Goal: Communication & Community: Answer question/provide support

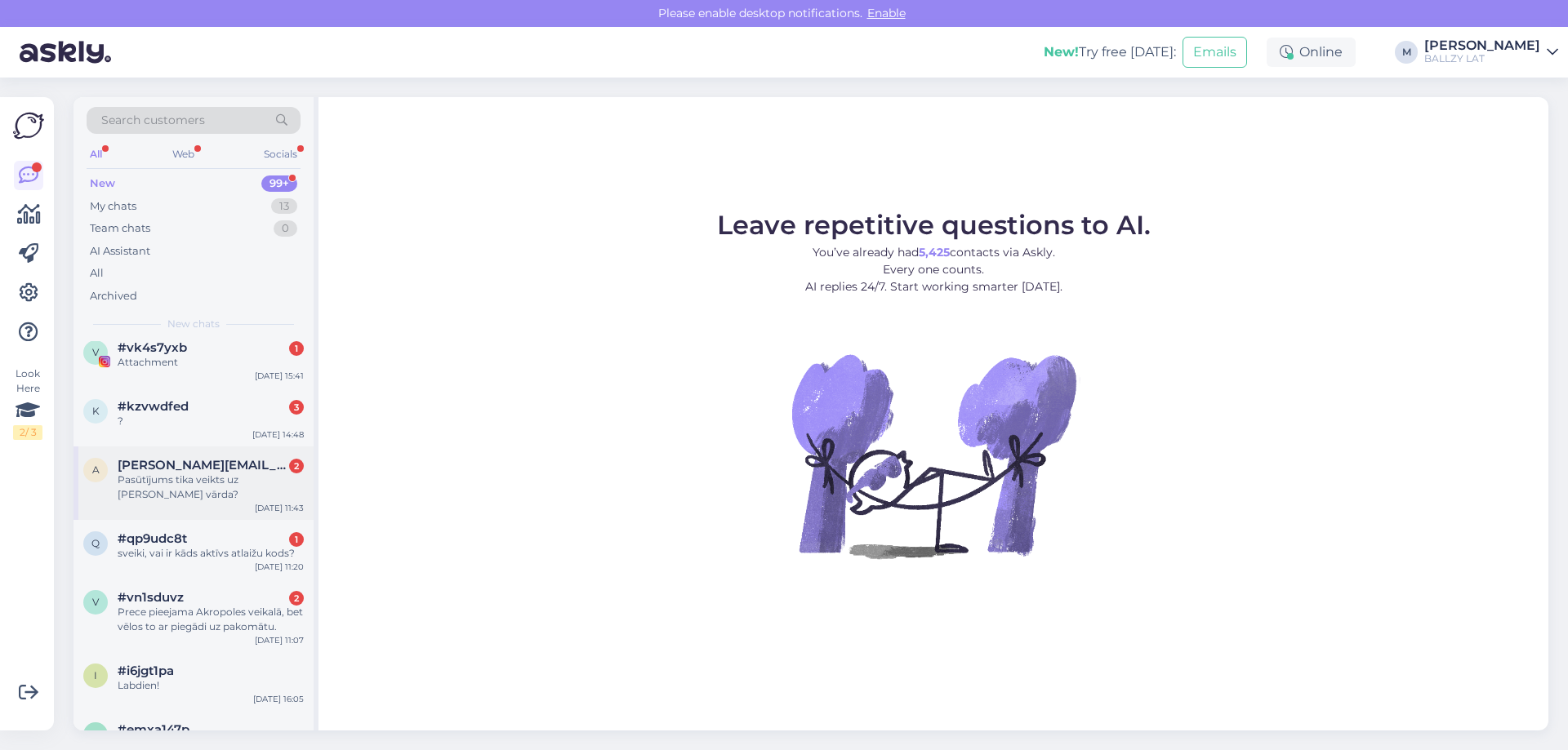
scroll to position [245, 0]
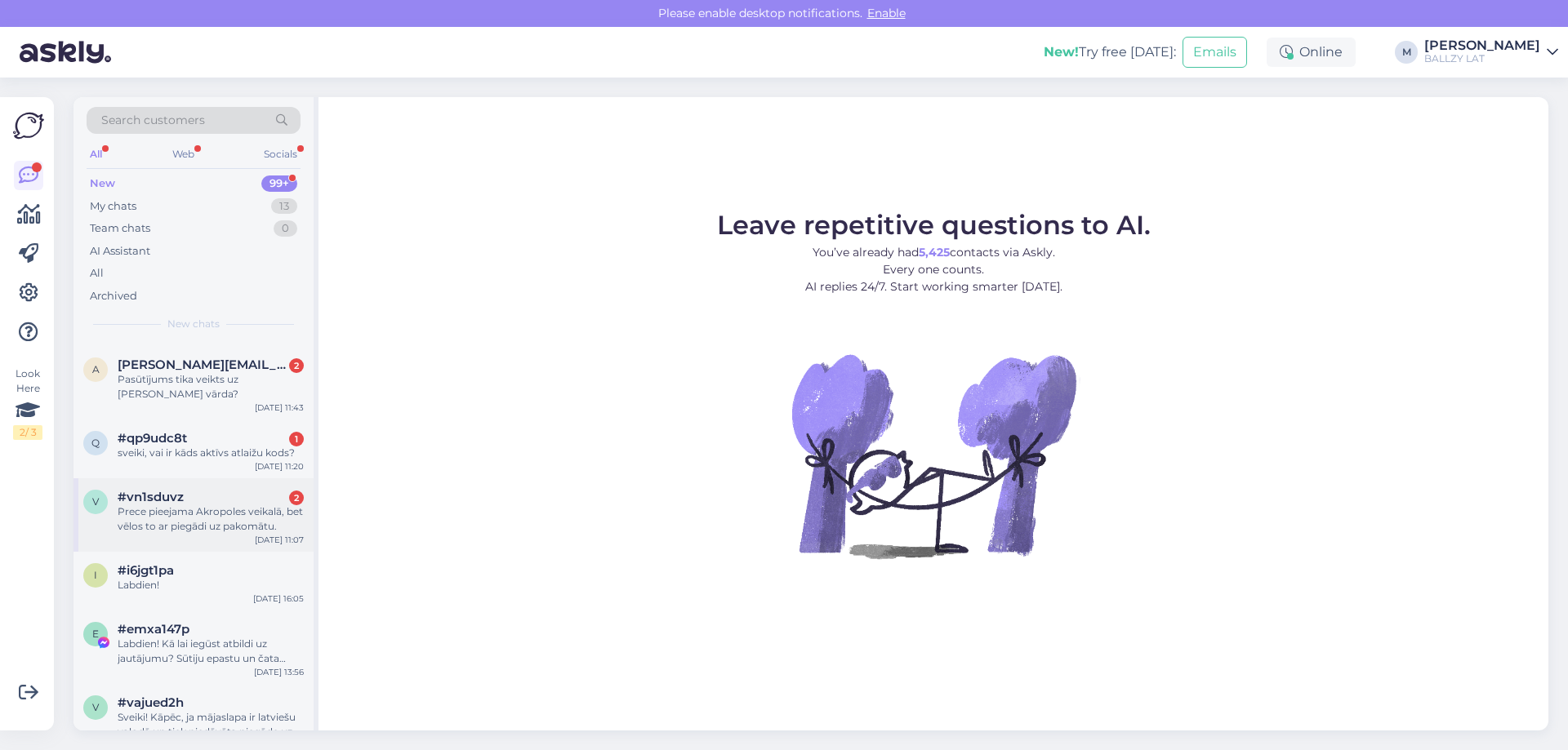
click at [254, 525] on div "Prece pieejama Akropoles veikalā, bet vēlos to ar piegādi uz pakomātu." at bounding box center [211, 519] width 187 height 29
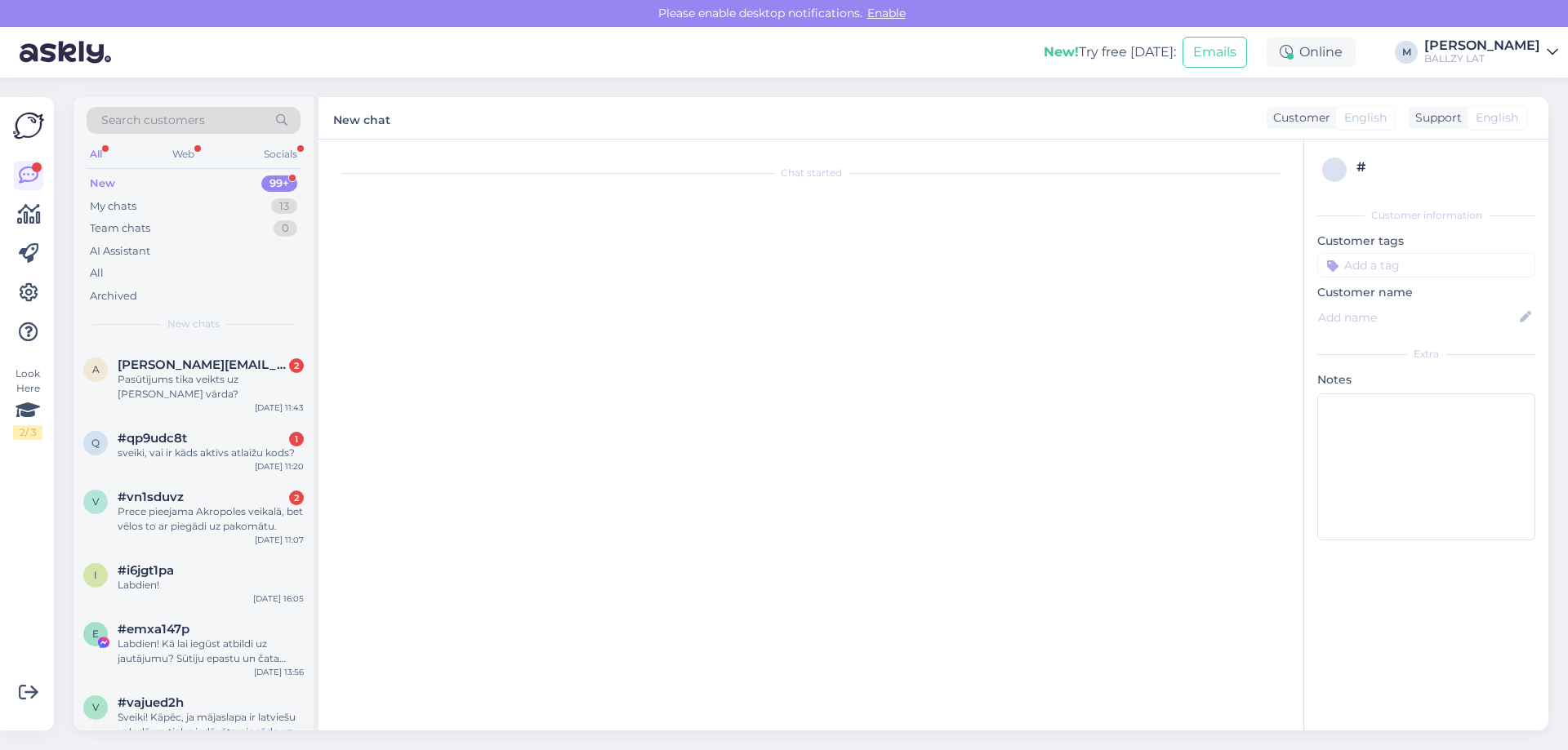
scroll to position [92, 0]
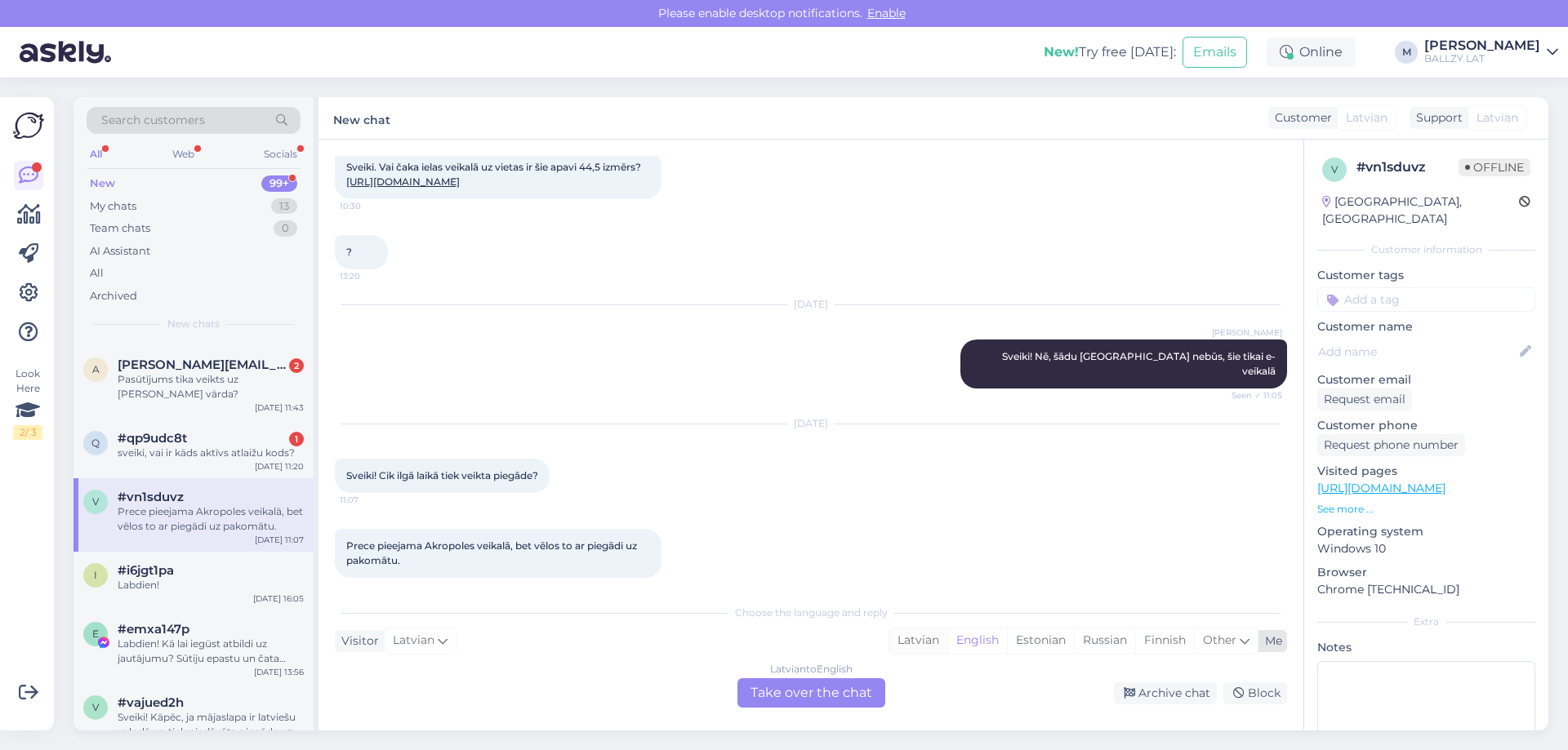
click at [937, 648] on div "Latvian" at bounding box center [918, 641] width 58 height 25
click at [830, 695] on div "Latvian to Latvian Take over the chat" at bounding box center [812, 693] width 148 height 29
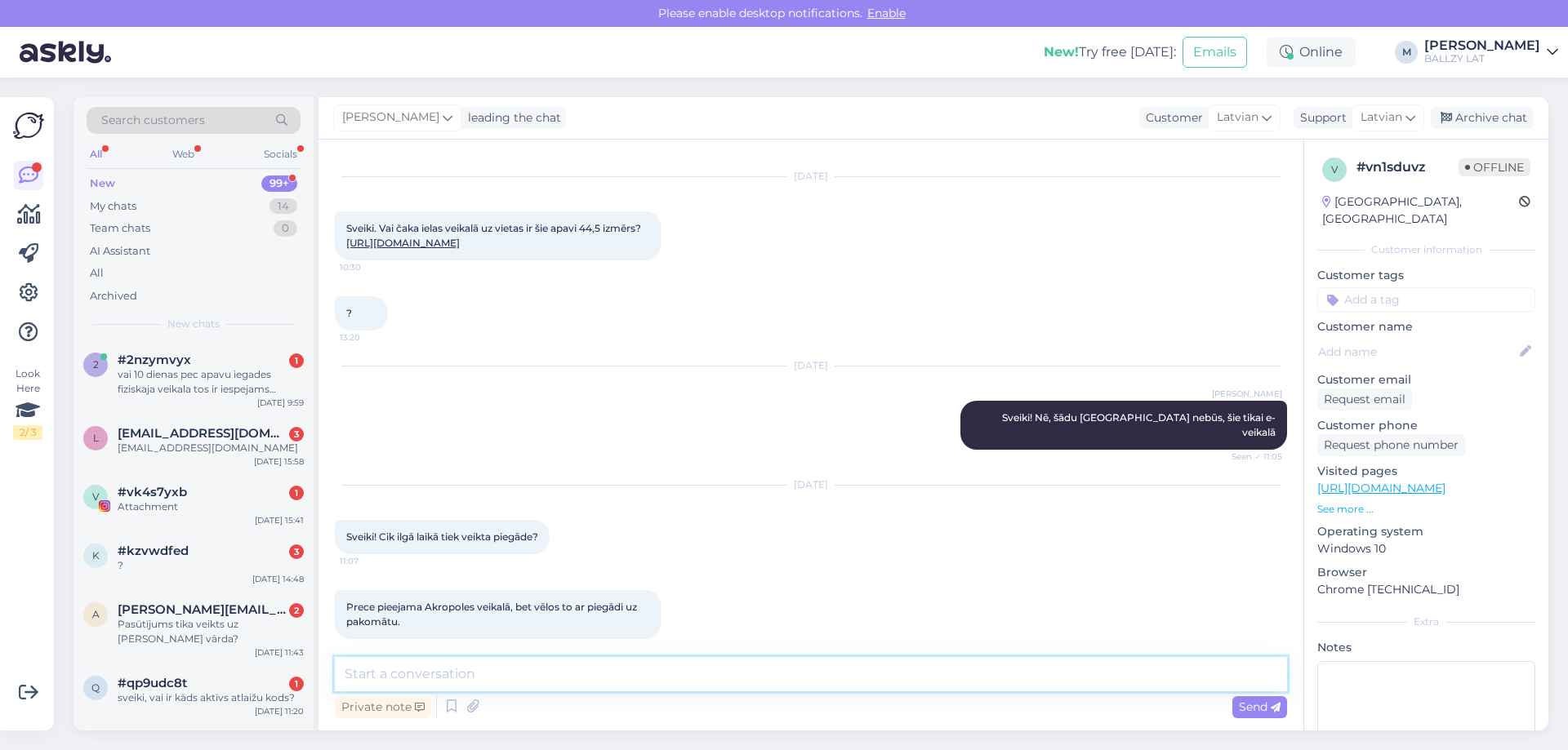
click at [646, 685] on textarea at bounding box center [812, 674] width 952 height 34
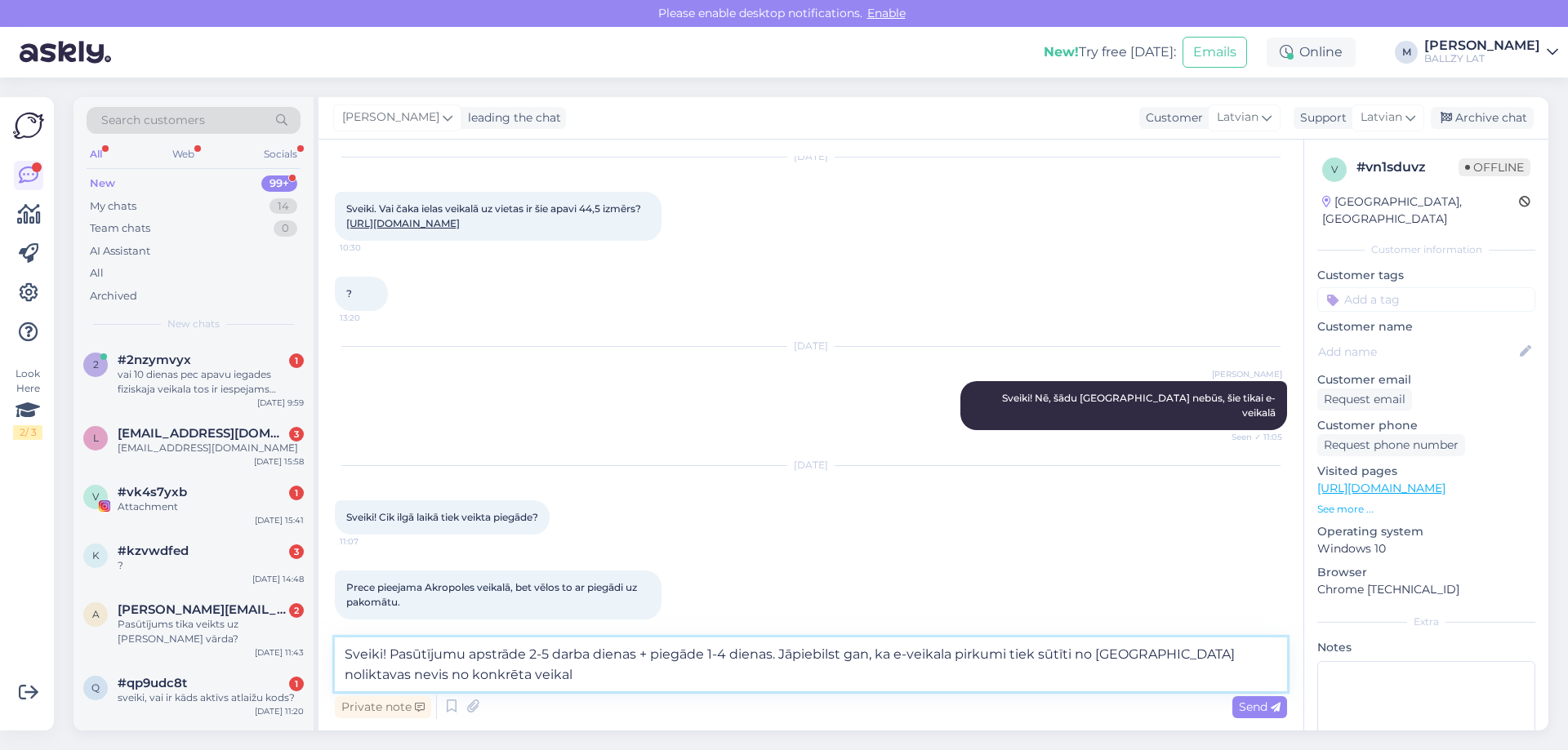
type textarea "Sveiki! Pasūtījumu apstrāde 2-5 darba dienas + piegāde 1-4 dienas. Jāpiebilst g…"
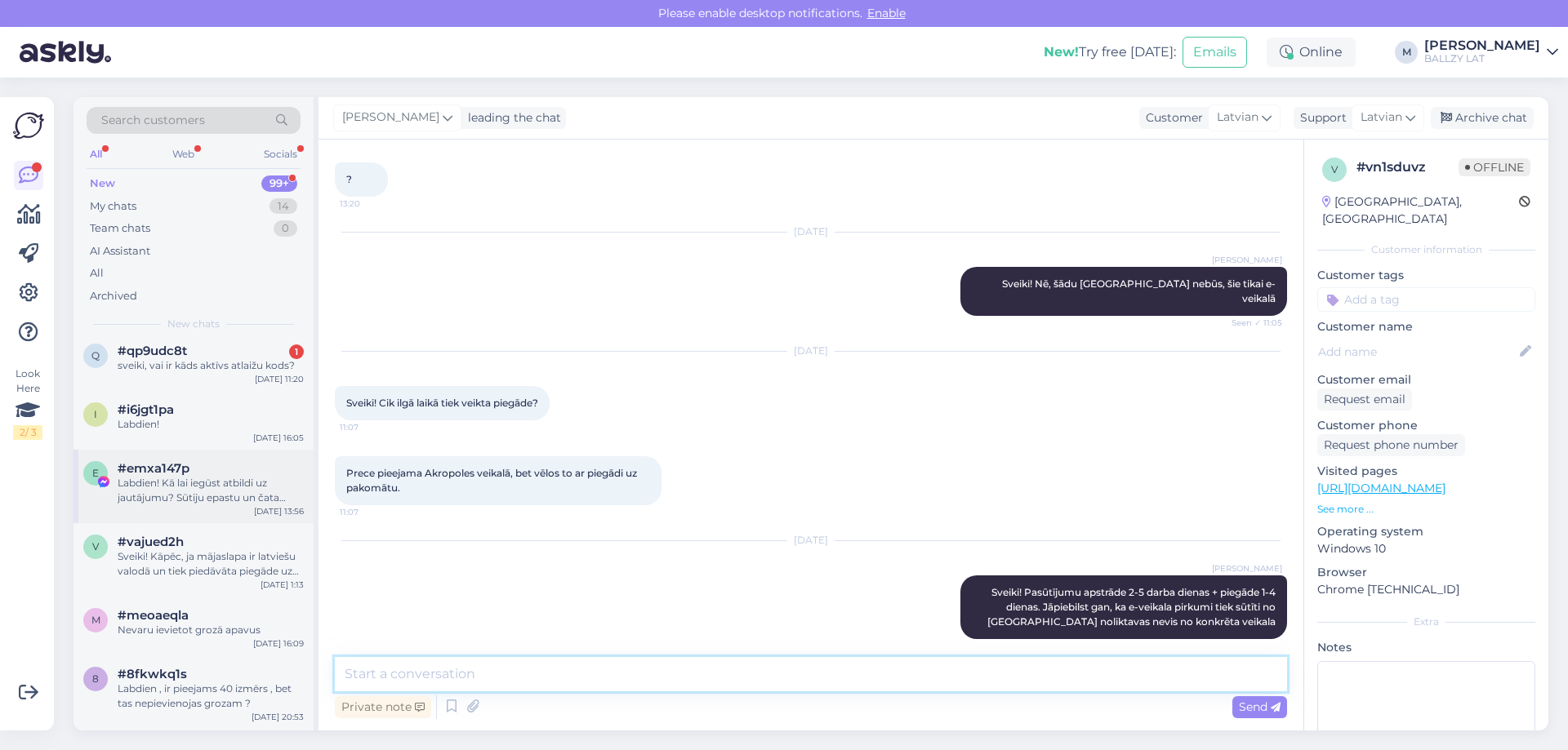
scroll to position [245, 0]
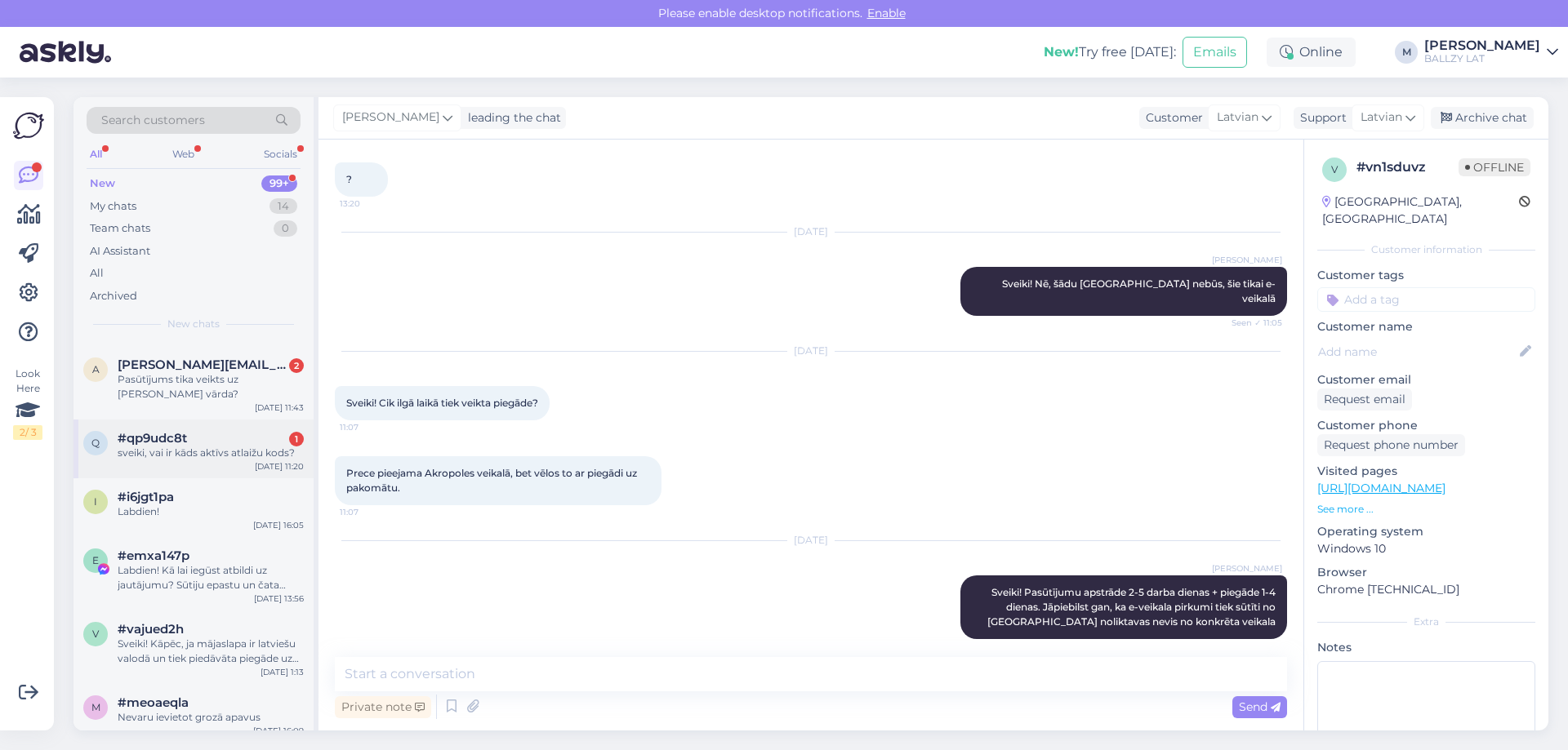
click at [217, 454] on div "sveiki, vai ir kāds aktīvs atlaižu kods?" at bounding box center [211, 453] width 187 height 15
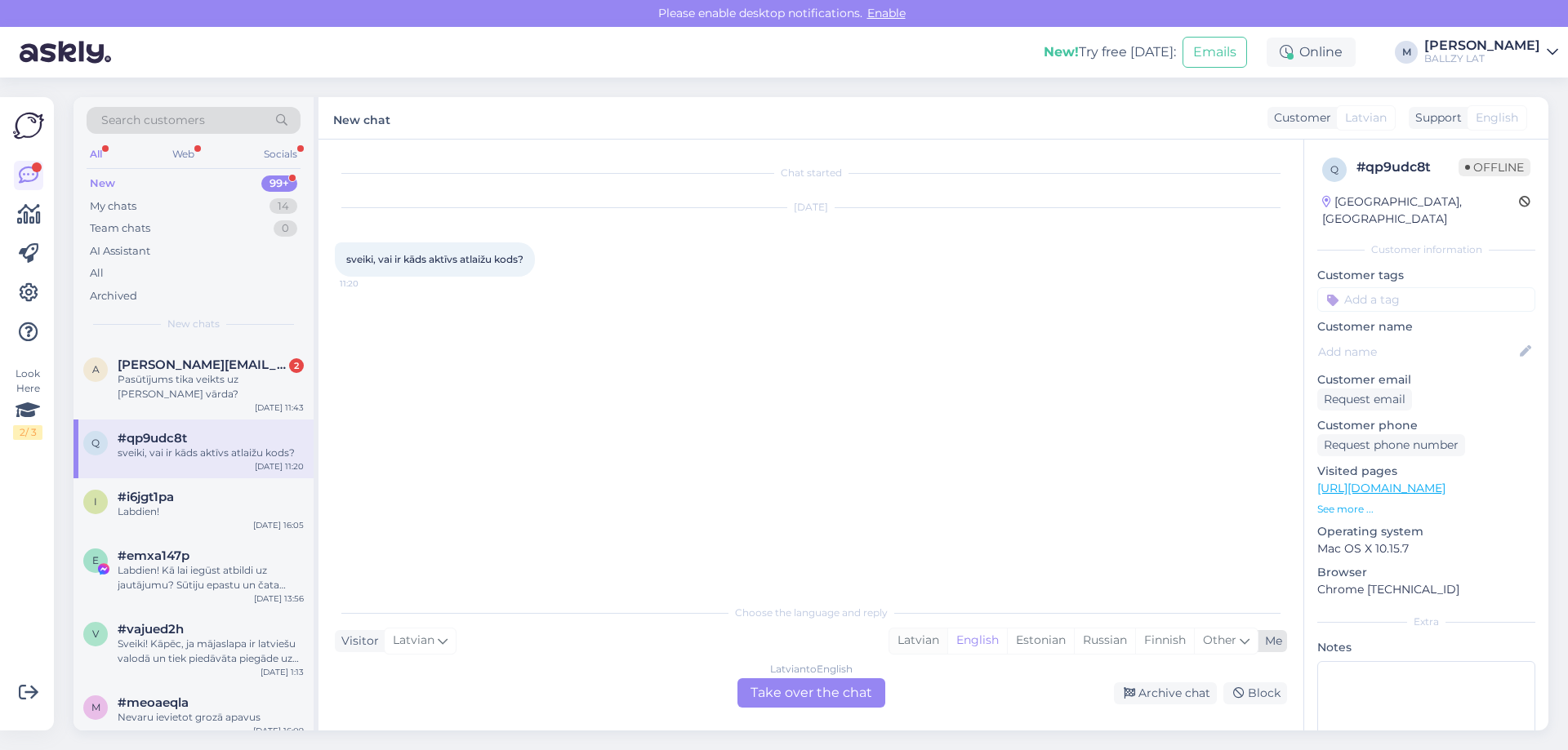
click at [916, 643] on div "Latvian" at bounding box center [918, 641] width 58 height 25
click at [827, 686] on div "Latvian to Latvian Take over the chat" at bounding box center [812, 693] width 148 height 29
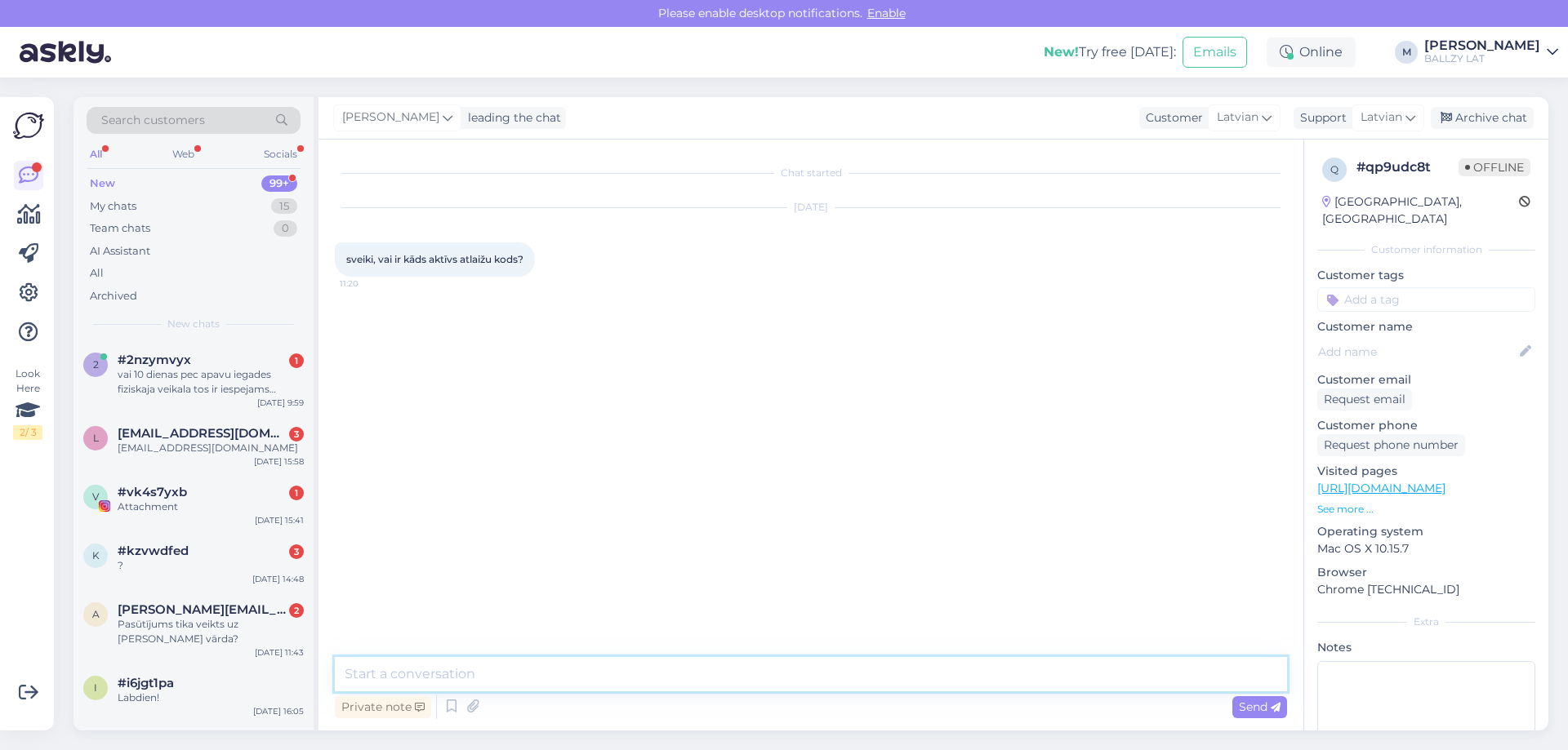
click at [568, 668] on textarea at bounding box center [812, 674] width 952 height 34
type textarea "Sveiki! Šobrīd nav, nē. Ir daudz atlaides saliktas atlasītām precēm."
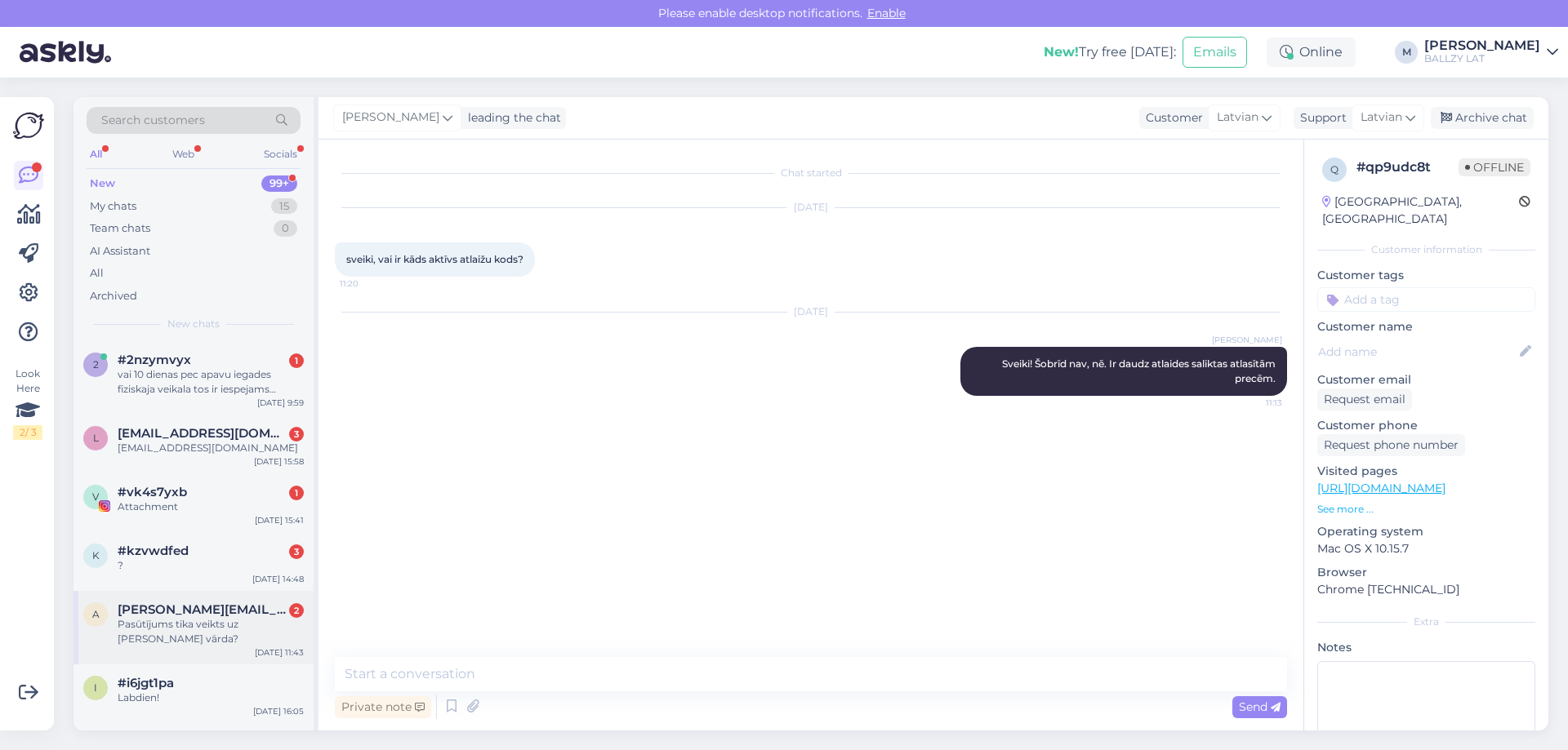
click at [232, 641] on div "Pasūtījums tika veikts uz [PERSON_NAME] vārda?" at bounding box center [211, 631] width 187 height 29
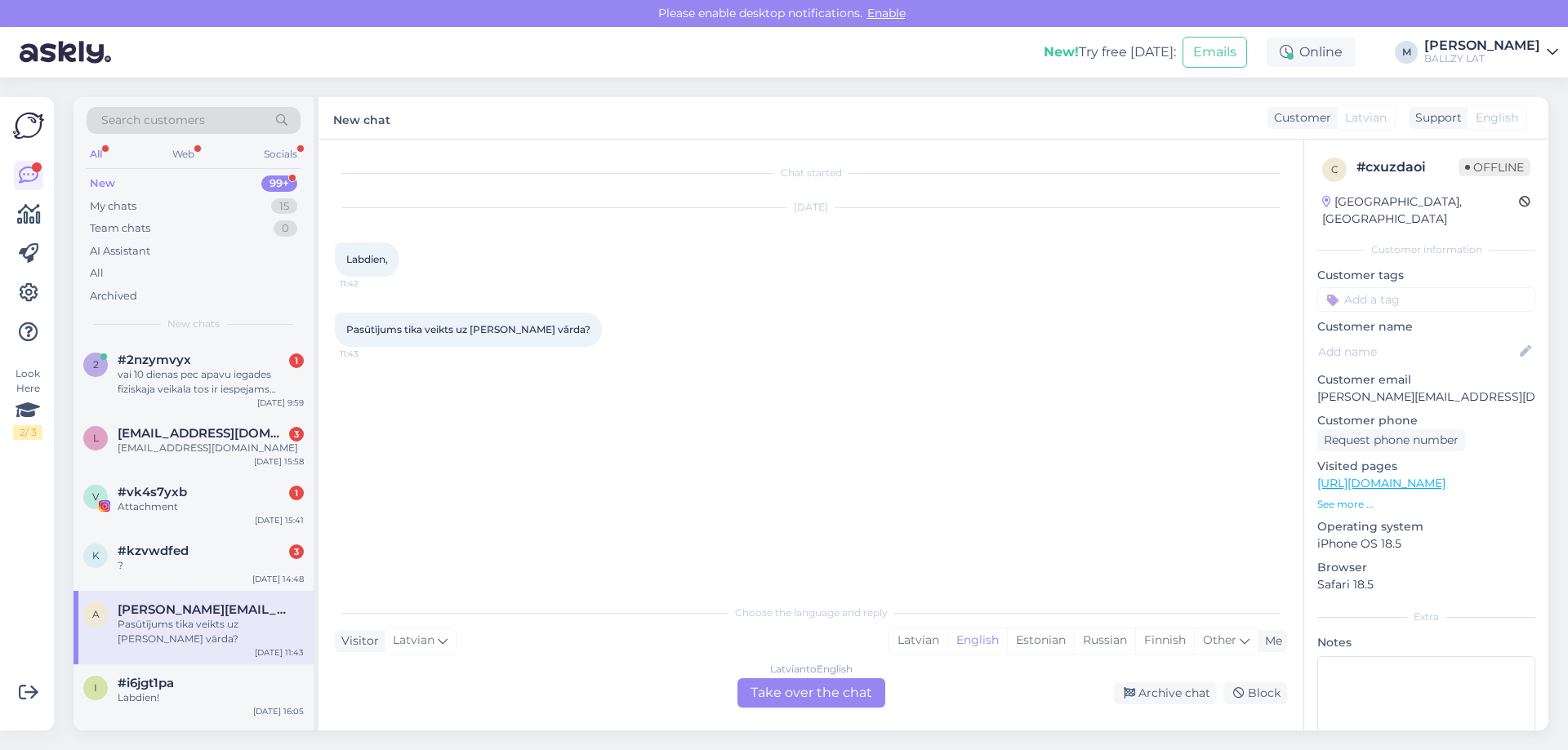
drag, startPoint x: 1472, startPoint y: 384, endPoint x: 1302, endPoint y: 380, distance: 170.0
click at [1302, 380] on div "Chat started [DATE] Labdien, 11:42 Pasūtījums tika veikts uz [PERSON_NAME] vārd…" at bounding box center [934, 435] width 1230 height 591
copy div "Pasūtījums tika veikts uz [PERSON_NAME] vārda? 11:43 Choose the language and re…"
click at [1500, 371] on p "Customer email" at bounding box center [1427, 380] width 218 height 17
click at [1461, 392] on div "c # cxuzdaoi Offline [GEOGRAPHIC_DATA], Riga Customer information Customer tags…" at bounding box center [1426, 483] width 244 height 688
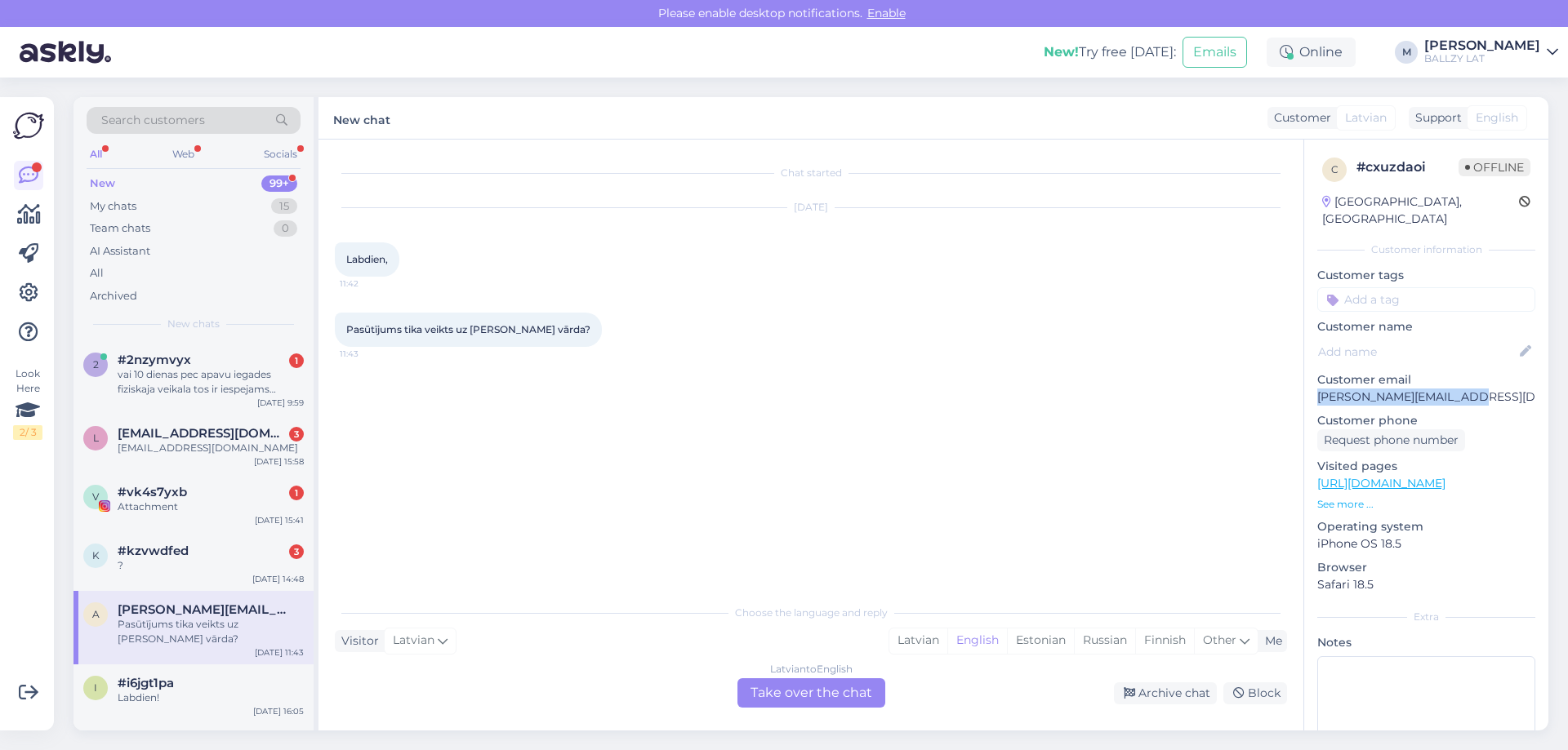
drag, startPoint x: 1461, startPoint y: 377, endPoint x: 1319, endPoint y: 375, distance: 142.0
click at [1319, 388] on p "[PERSON_NAME][EMAIL_ADDRESS][DOMAIN_NAME]" at bounding box center [1427, 397] width 218 height 17
copy p "[PERSON_NAME][EMAIL_ADDRESS][DOMAIN_NAME]"
click at [922, 644] on div "Latvian" at bounding box center [918, 641] width 58 height 25
click at [816, 694] on div "Latvian to Latvian Take over the chat" at bounding box center [812, 693] width 148 height 29
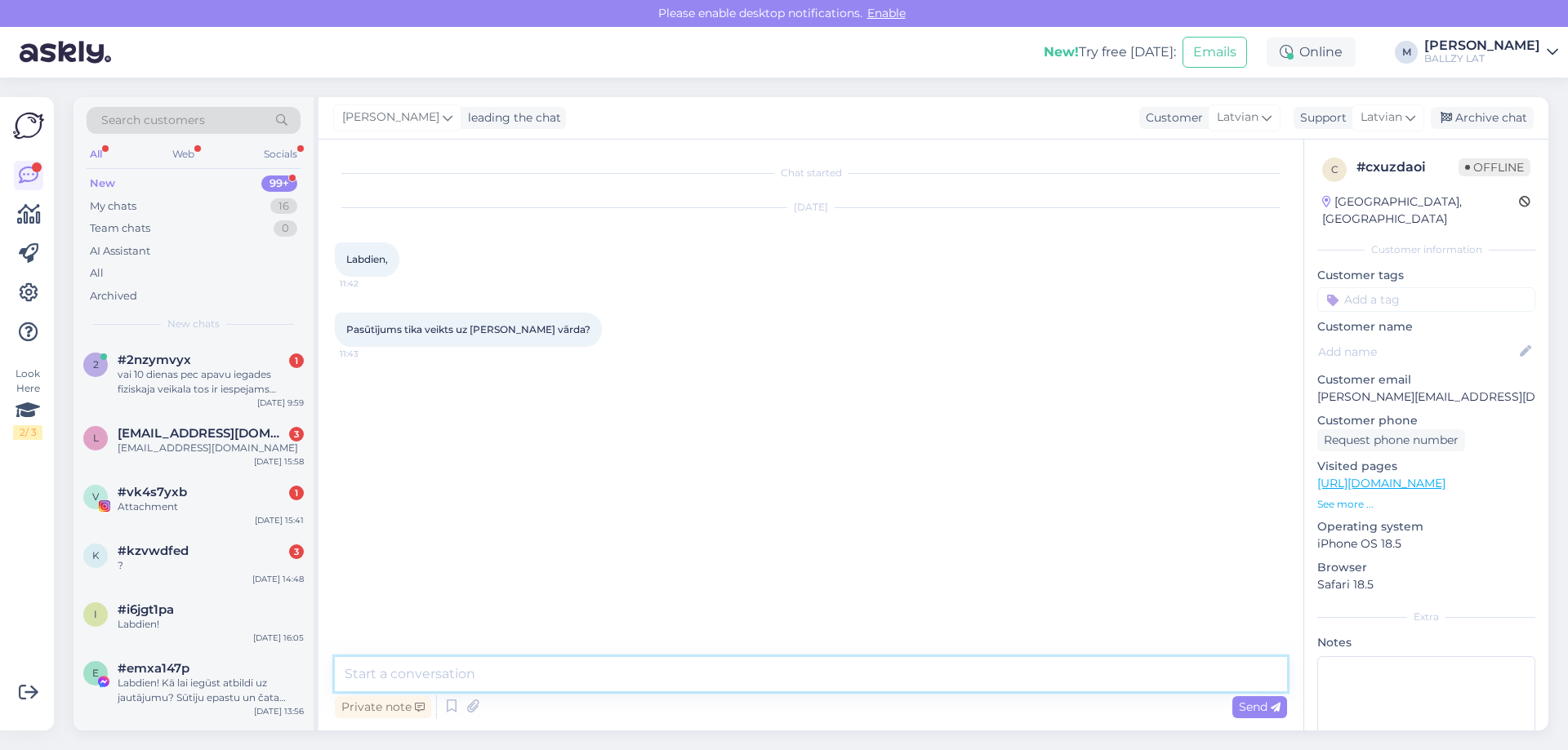
click at [656, 681] on textarea at bounding box center [812, 674] width 952 height 34
type textarea "Sveiki! Kas noticis ar pasūtījumu? Mums sistēmā uzrādās nosūtīts [DATE]"
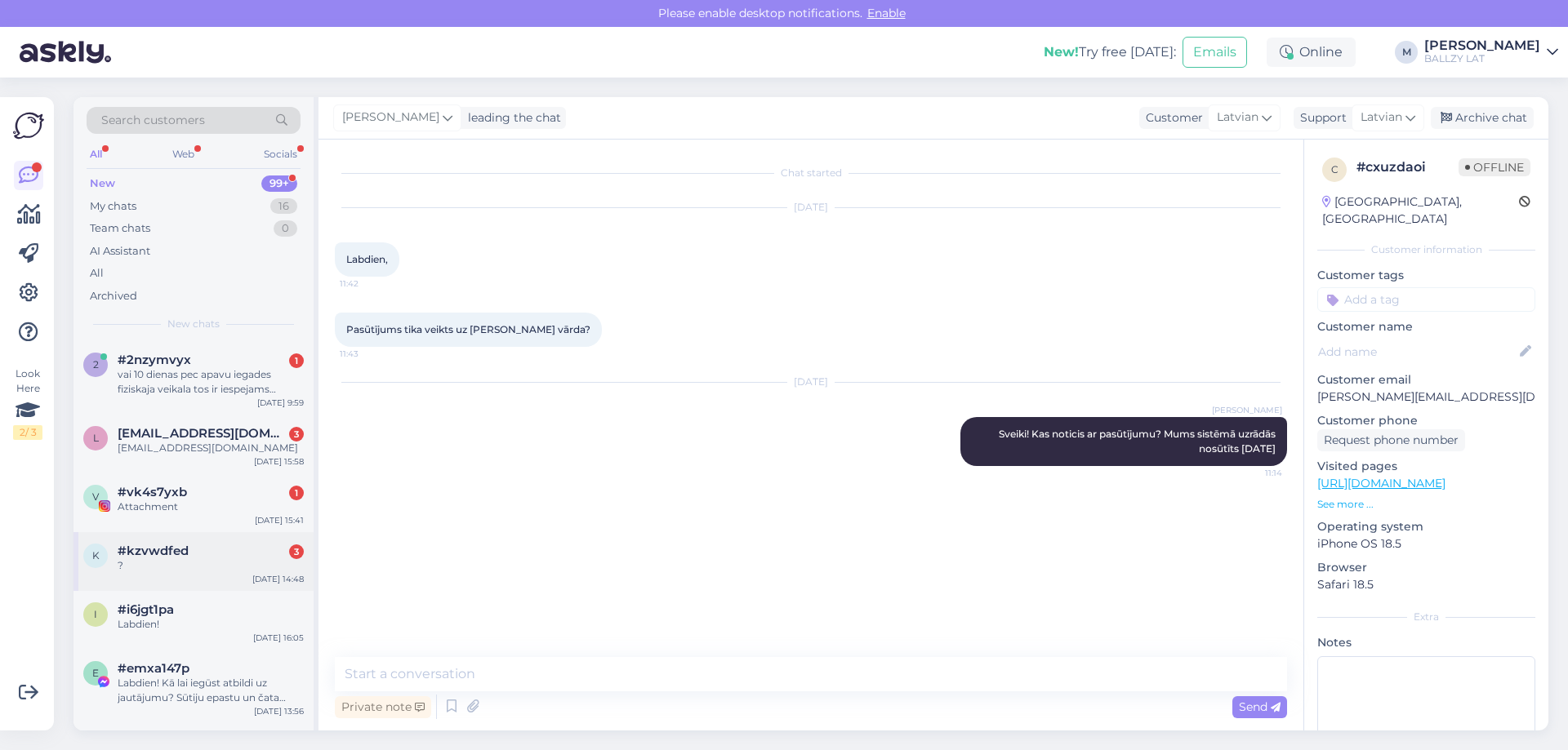
click at [183, 558] on span "#kzvwdfed" at bounding box center [153, 551] width 71 height 15
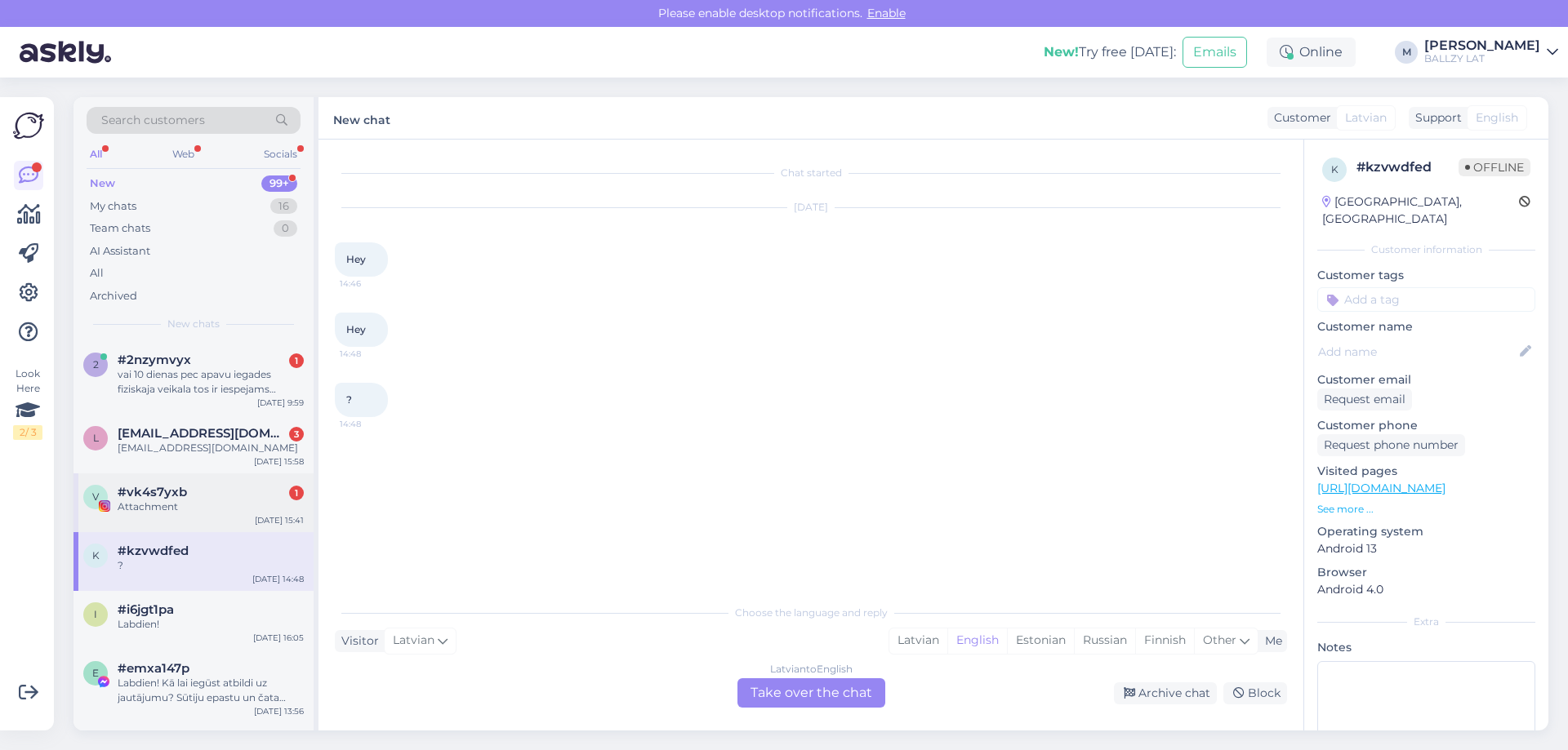
click at [226, 493] on div "#vk4s7yxb 1" at bounding box center [211, 491] width 187 height 15
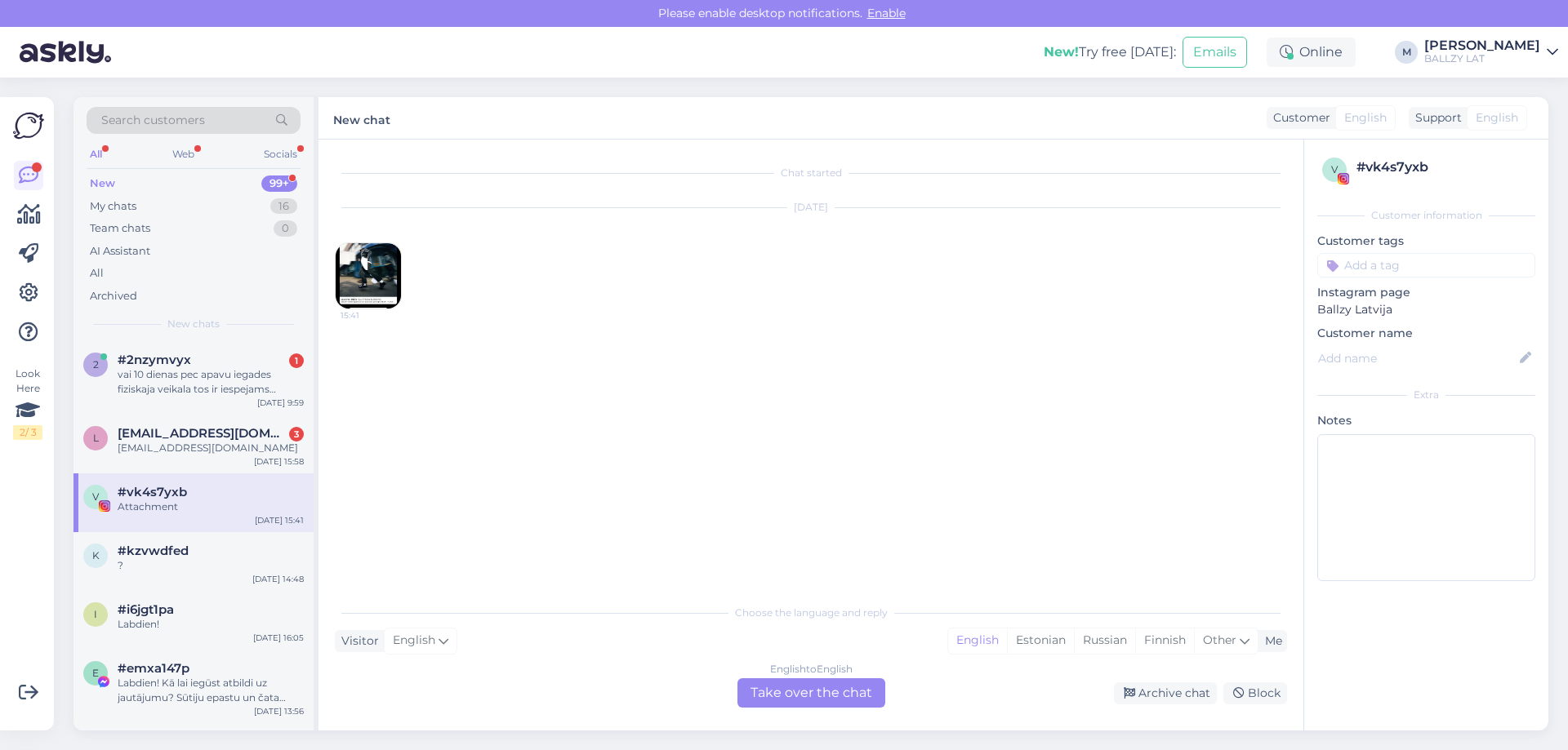
click at [376, 285] on img at bounding box center [369, 276] width 65 height 65
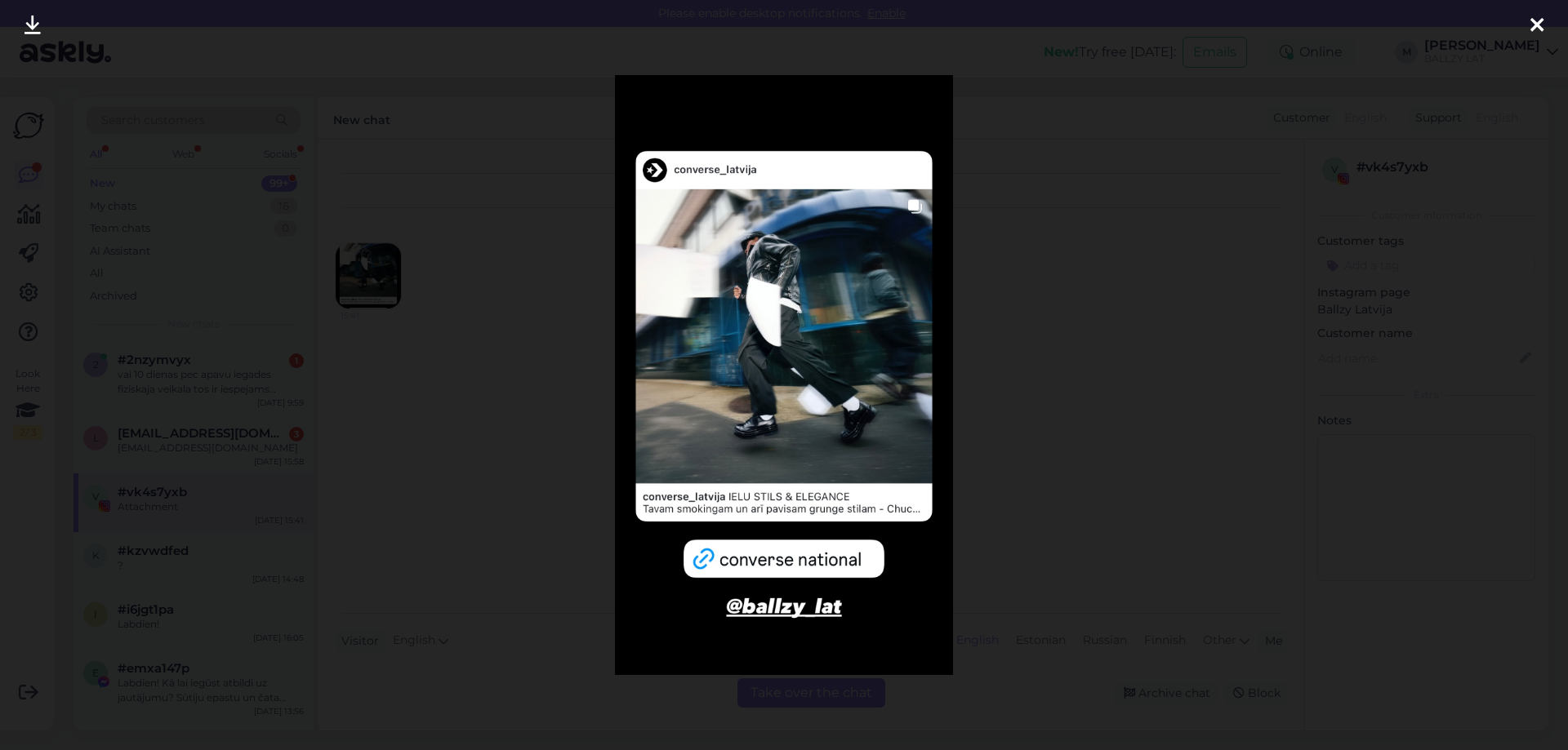
click at [1540, 32] on icon at bounding box center [1537, 26] width 13 height 21
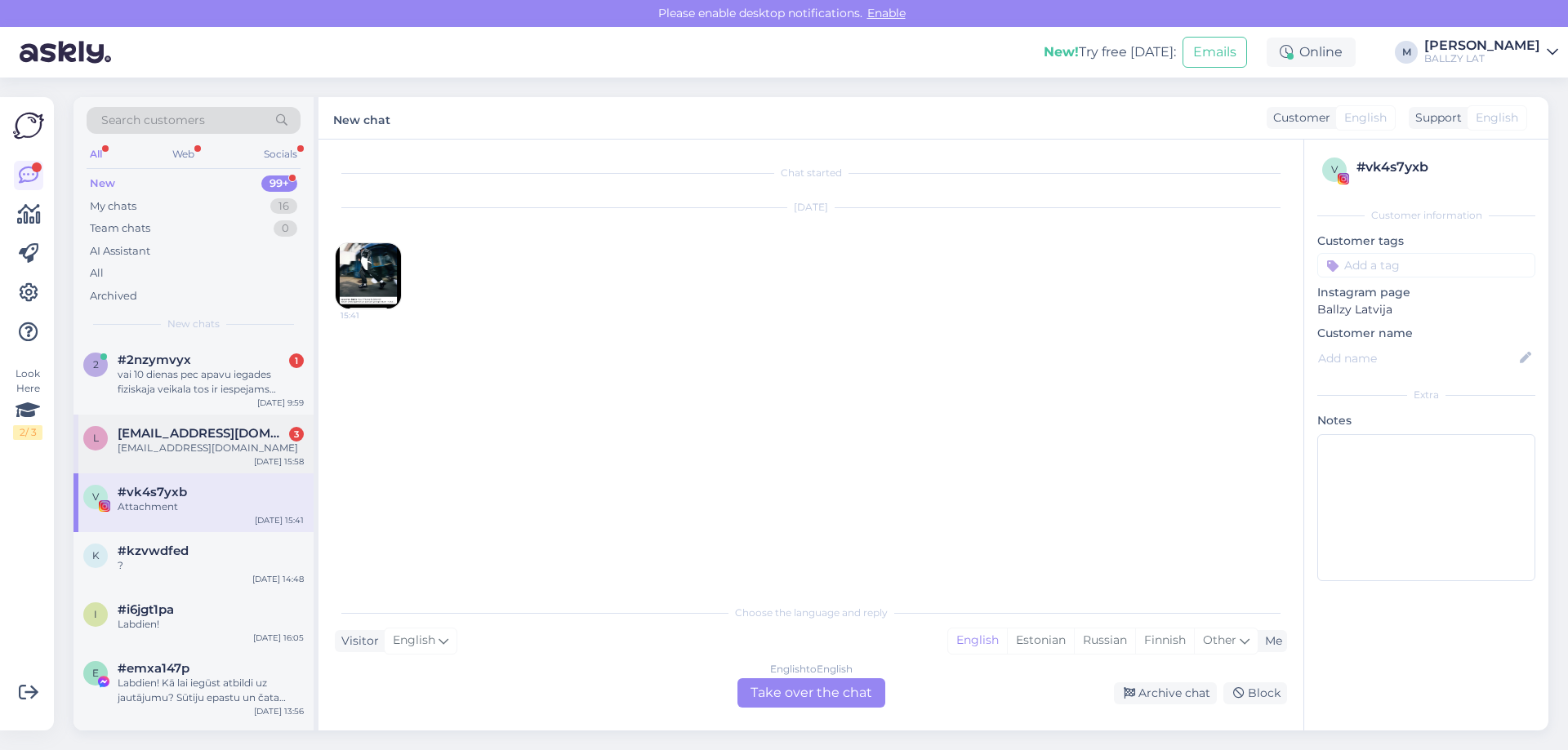
click at [246, 440] on span "[EMAIL_ADDRESS][DOMAIN_NAME]" at bounding box center [203, 433] width 170 height 15
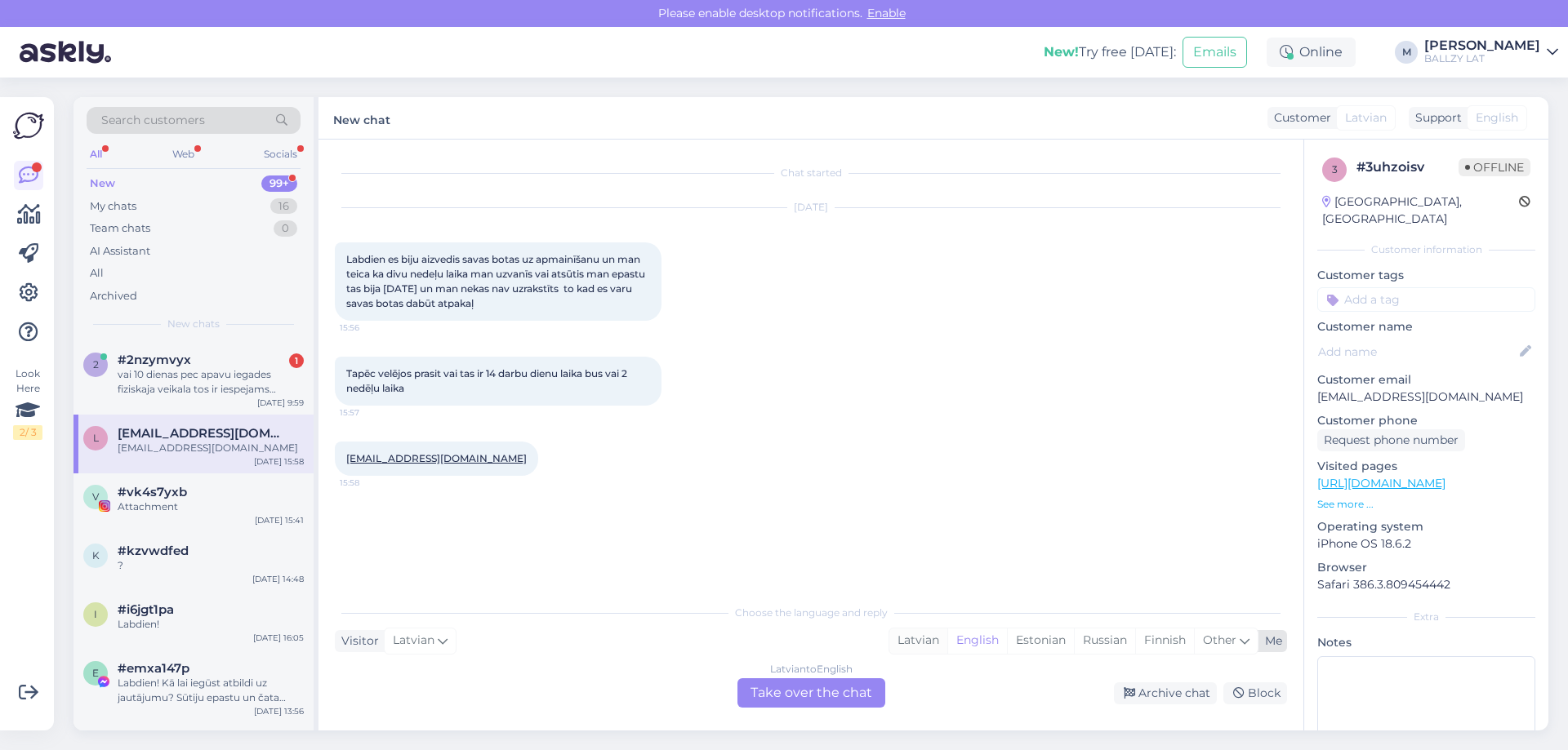
click at [908, 644] on div "Latvian" at bounding box center [918, 641] width 58 height 25
click at [817, 686] on div "Latvian to Latvian Take over the chat" at bounding box center [812, 693] width 148 height 29
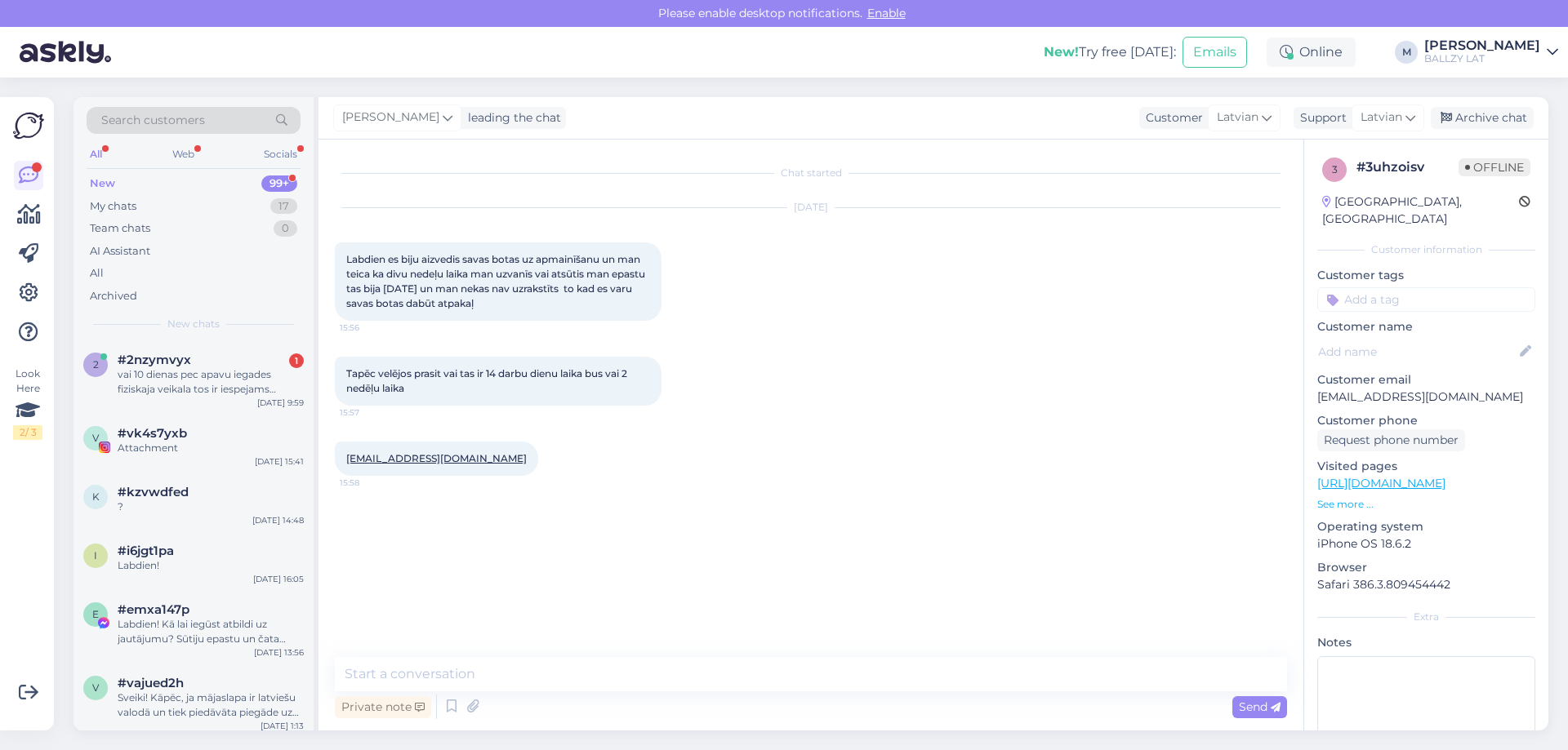
click at [563, 654] on div "Chat started [DATE] Labdien es biju aizvedis savas botas uz apmainīšanu un man …" at bounding box center [812, 435] width 985 height 591
click at [533, 666] on textarea at bounding box center [812, 674] width 952 height 34
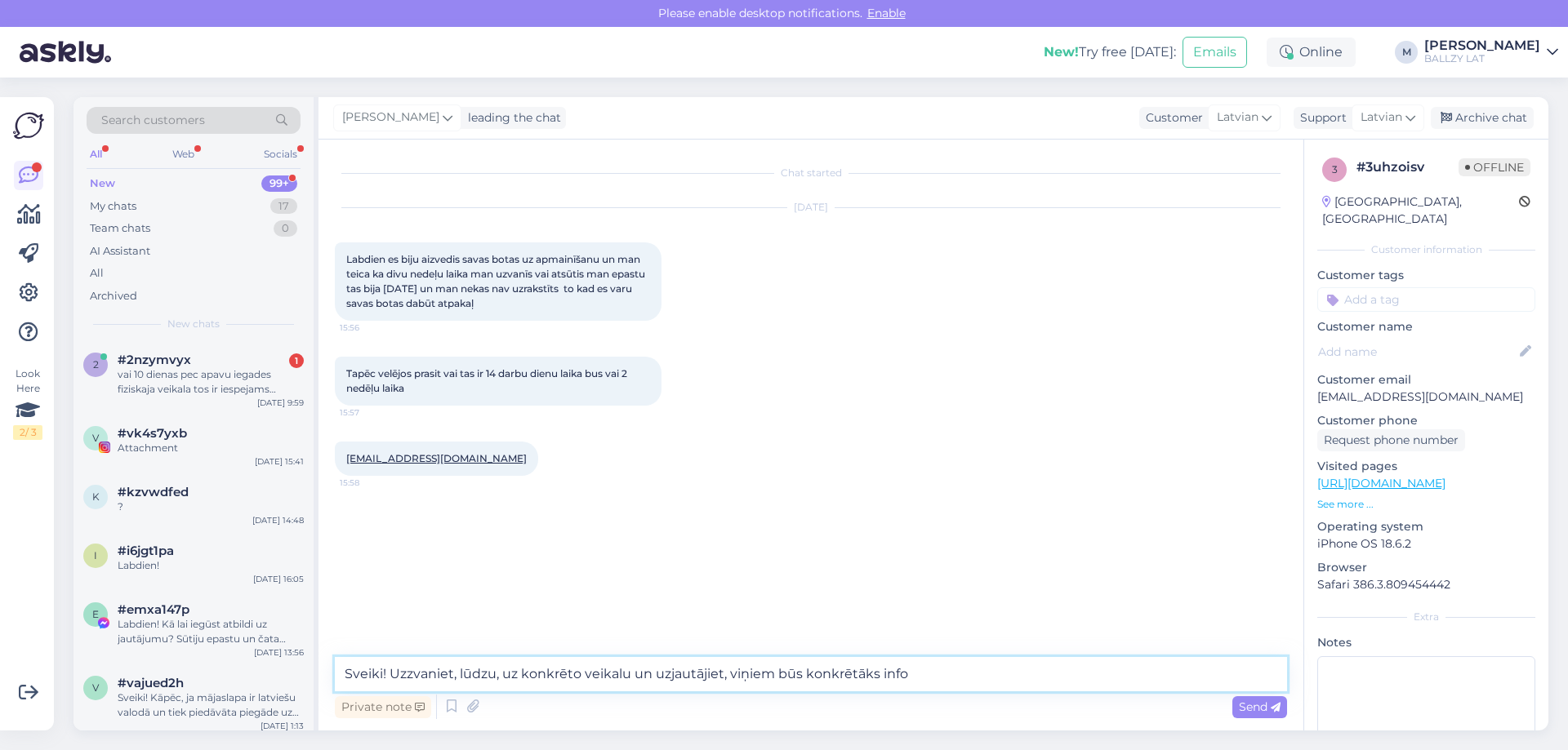
type textarea "Sveiki! Uzzvaniet, lūdzu, uz konkrēto veikalu un uzjautājiet, viņiem būs konkrē…"
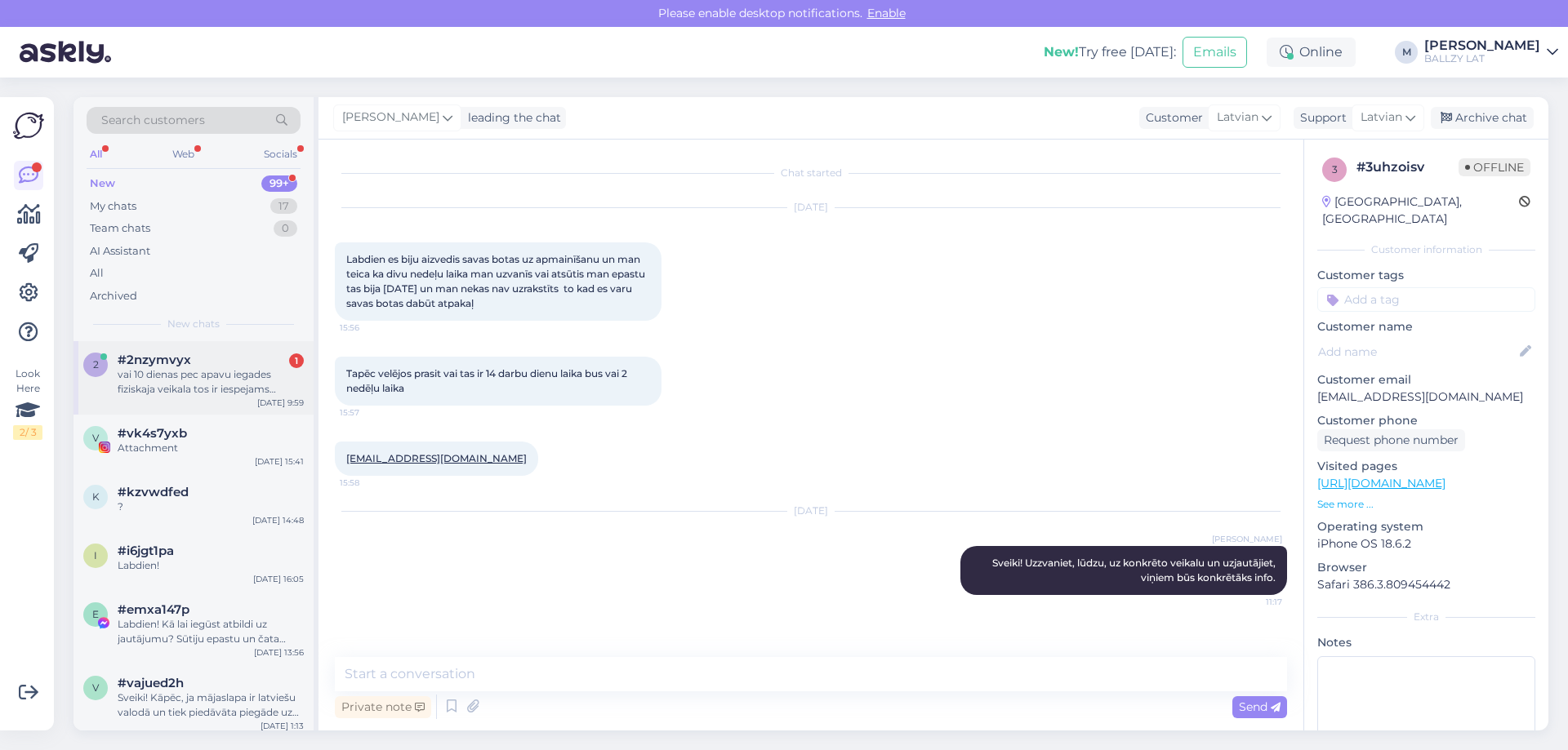
click at [191, 374] on div "vai 10 dienas pec apavu iegades fiziskaja veikala tos ir iespejams atgriezt, ja…" at bounding box center [211, 382] width 187 height 29
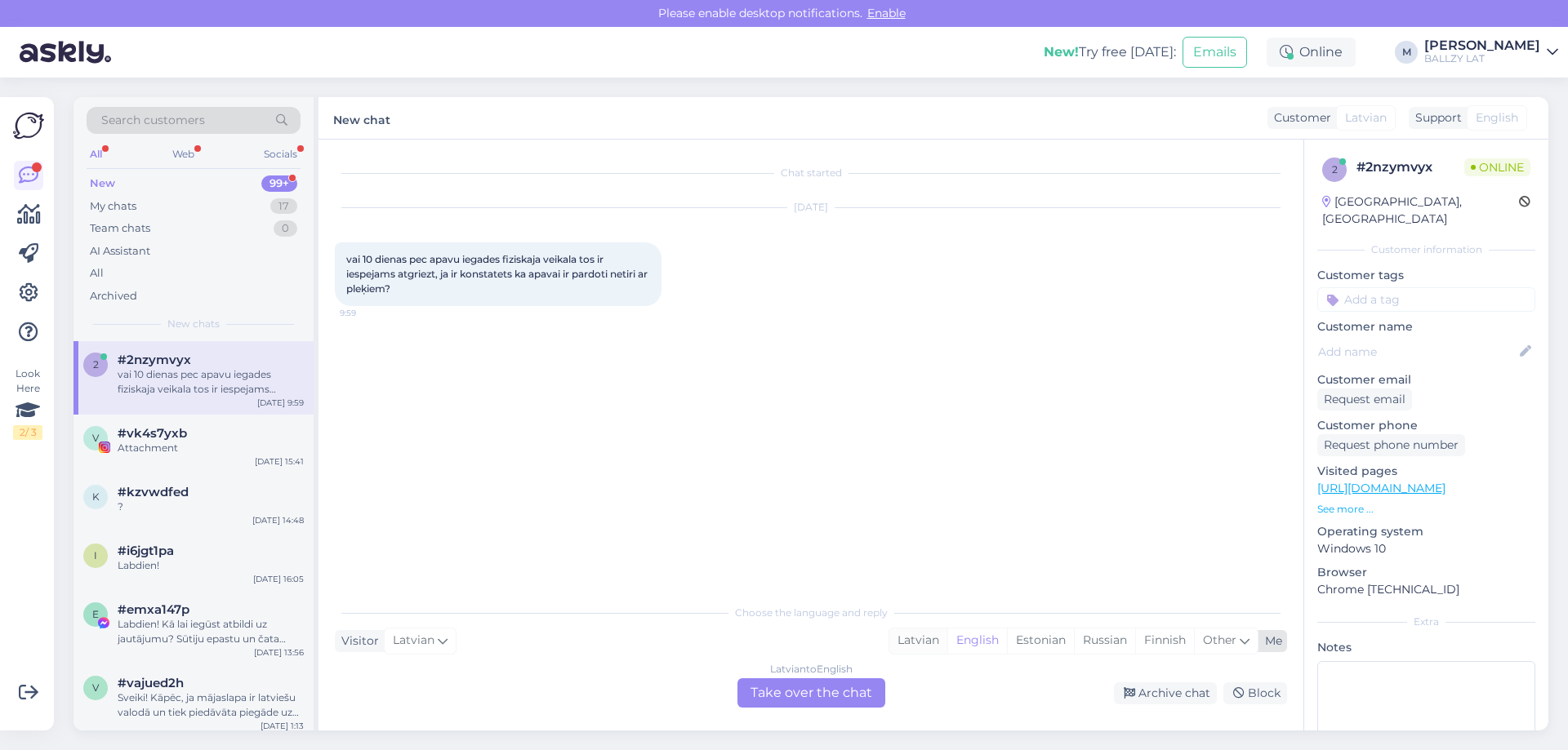
click at [910, 645] on div "Latvian" at bounding box center [918, 641] width 58 height 25
click at [843, 691] on div "Latvian to Latvian Take over the chat" at bounding box center [812, 693] width 148 height 29
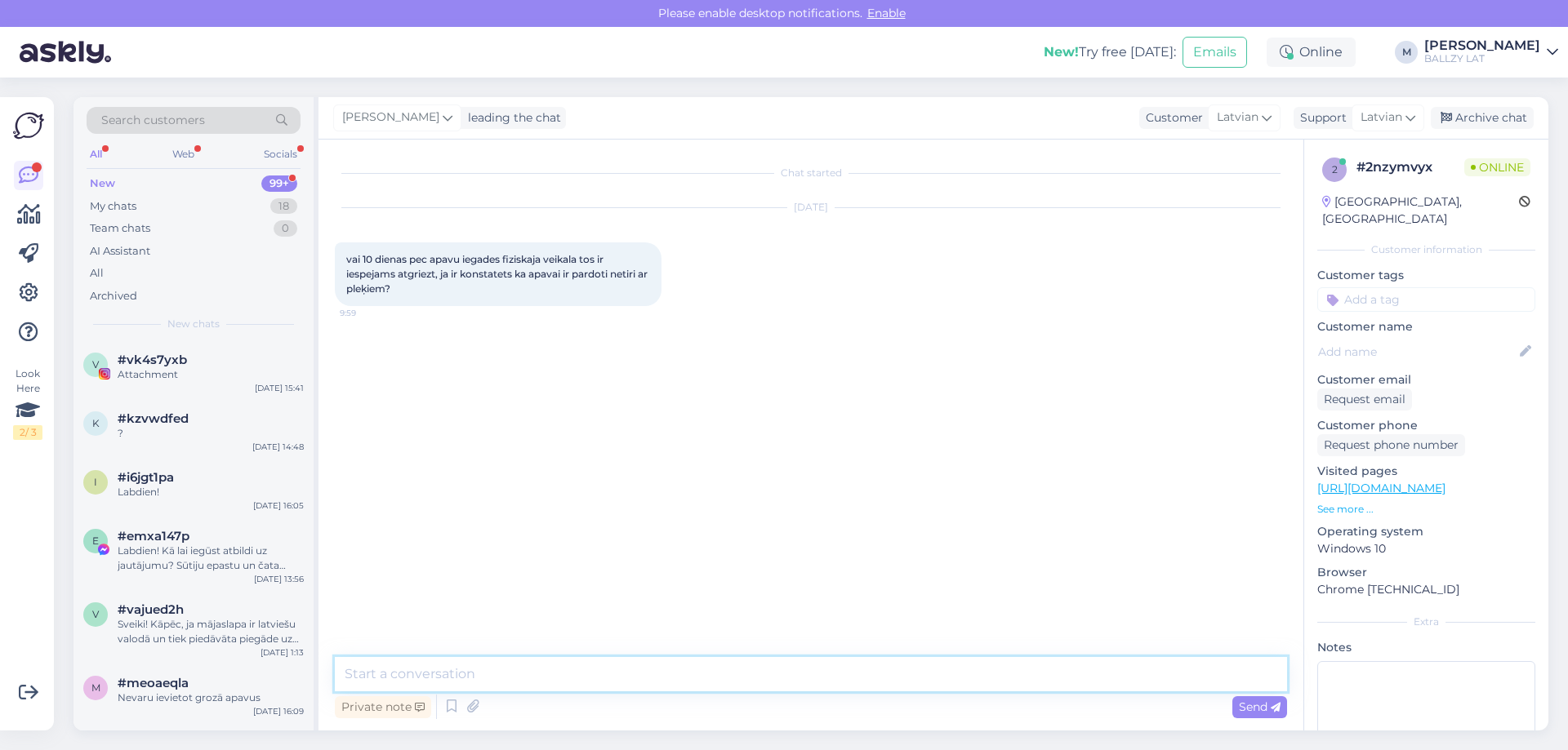
click at [639, 662] on textarea at bounding box center [812, 674] width 952 height 34
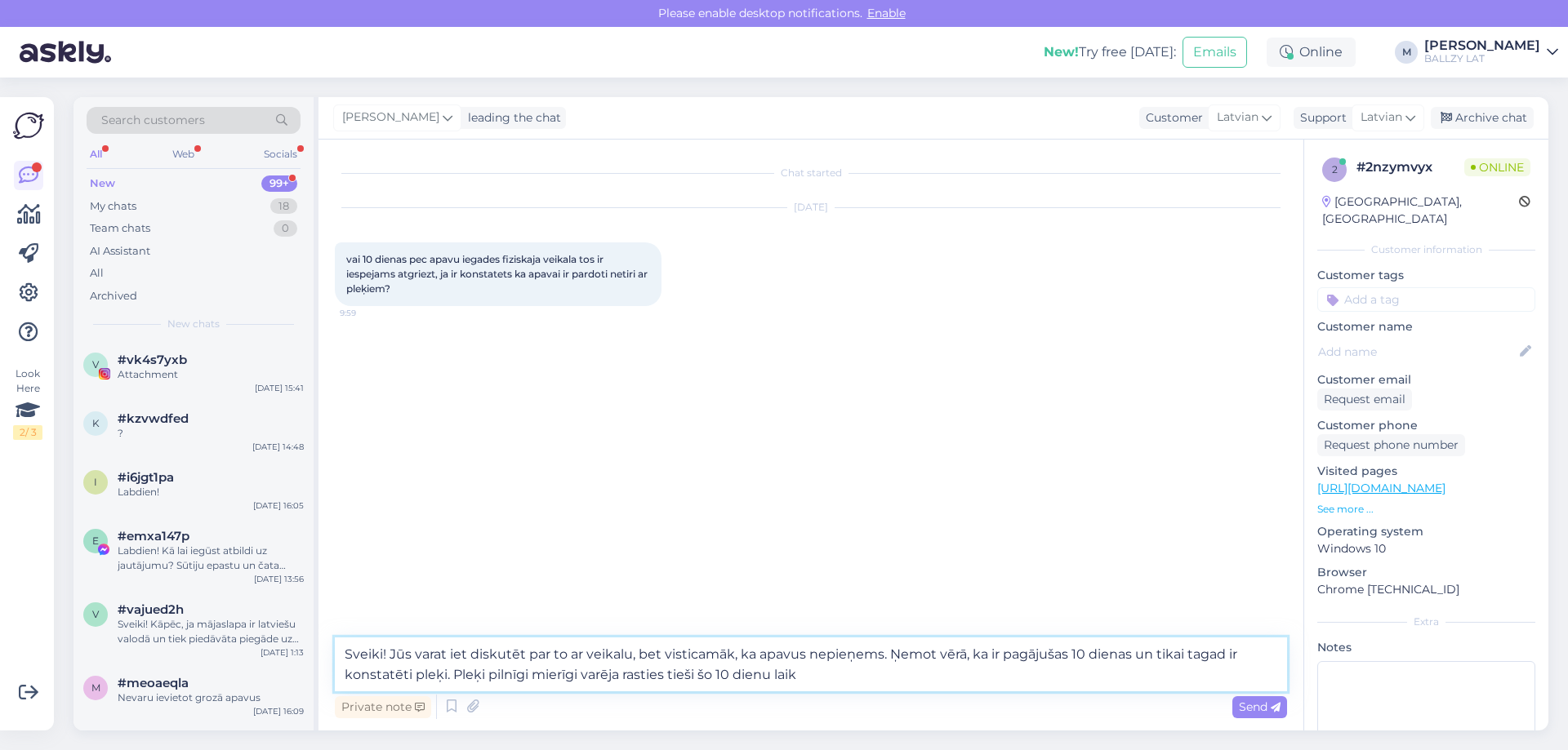
type textarea "Sveiki! Jūs varat iet diskutēt par to ar veikalu, bet visticamāk, ka apavus nep…"
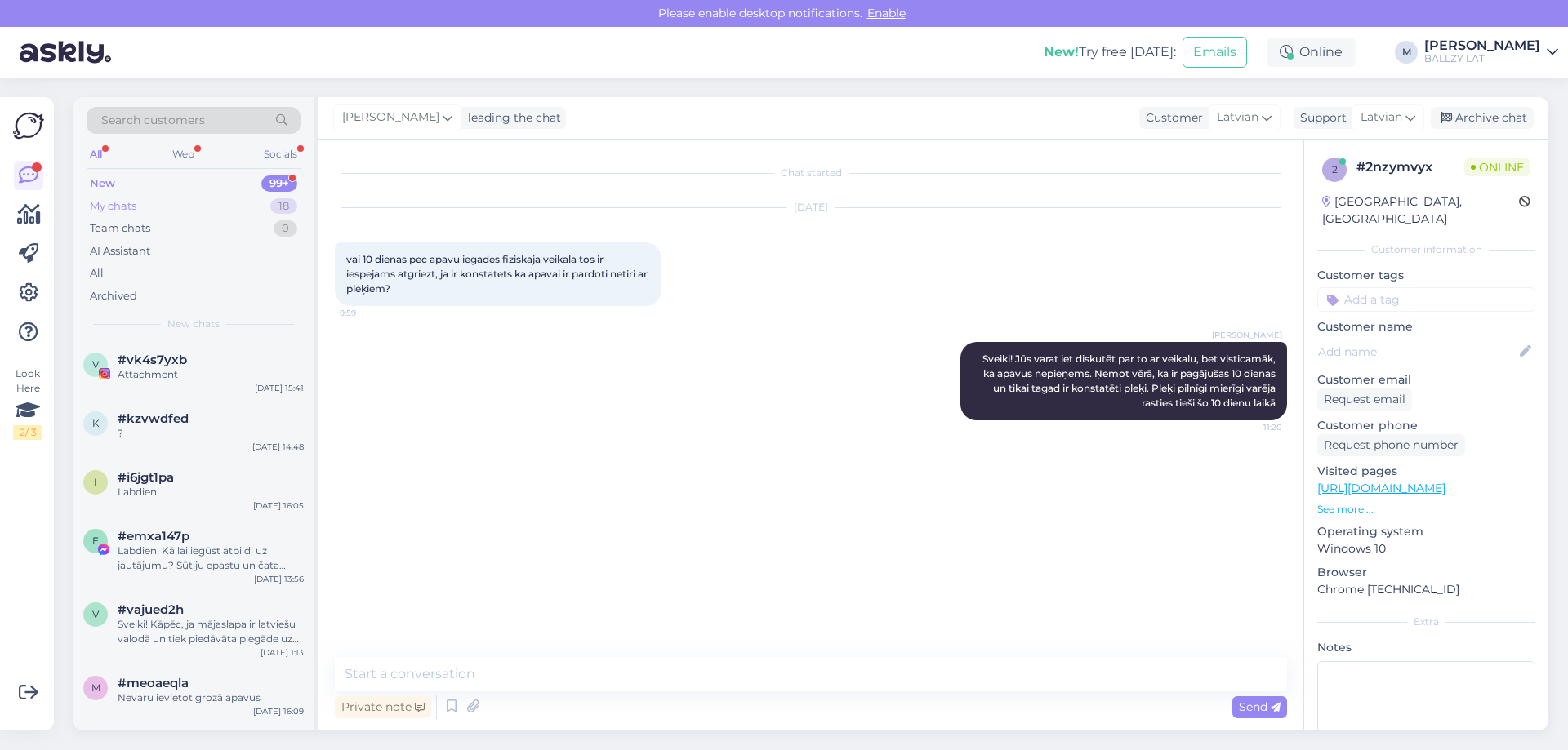
click at [126, 204] on div "My chats" at bounding box center [113, 206] width 46 height 16
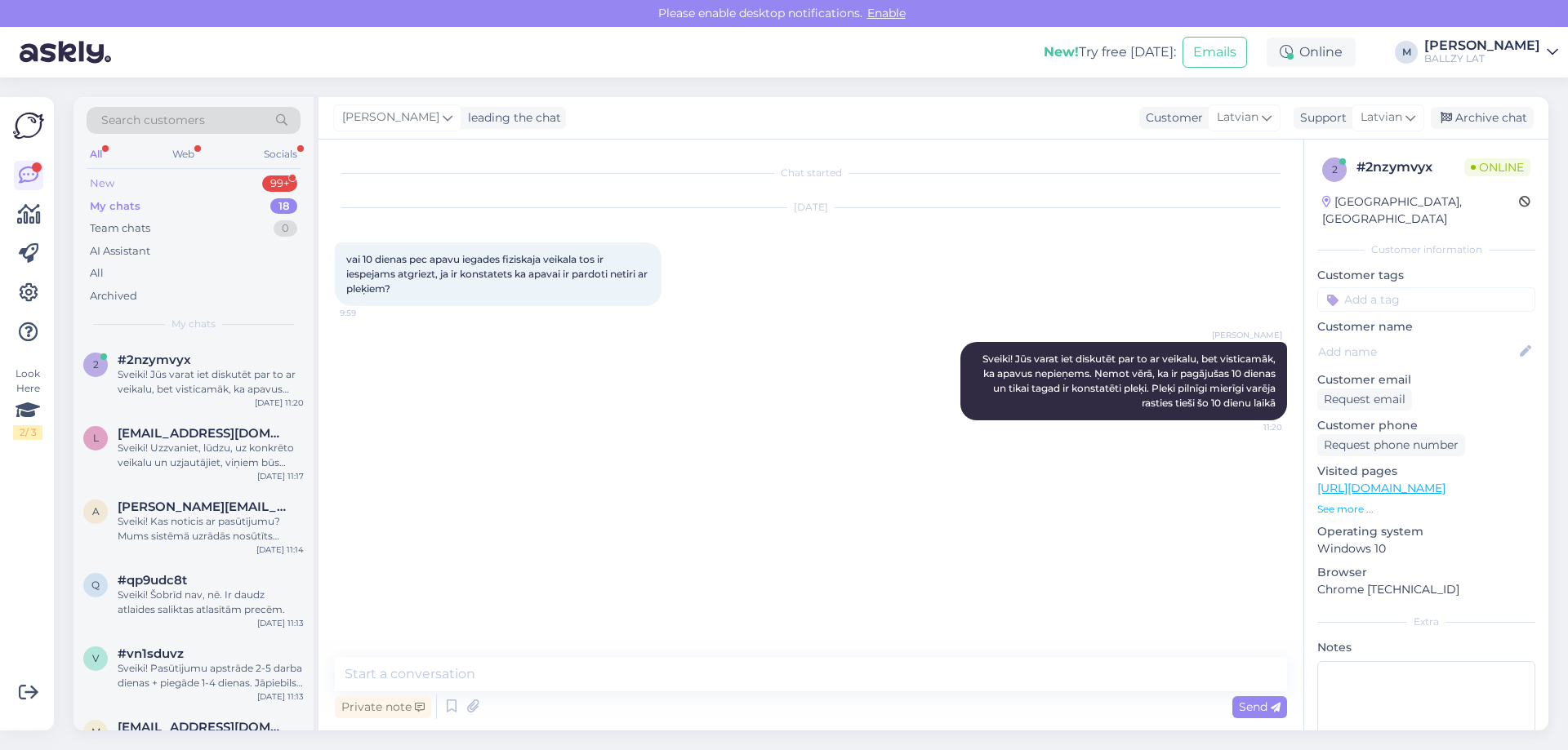
click at [127, 178] on div "New 99+" at bounding box center [193, 183] width 214 height 23
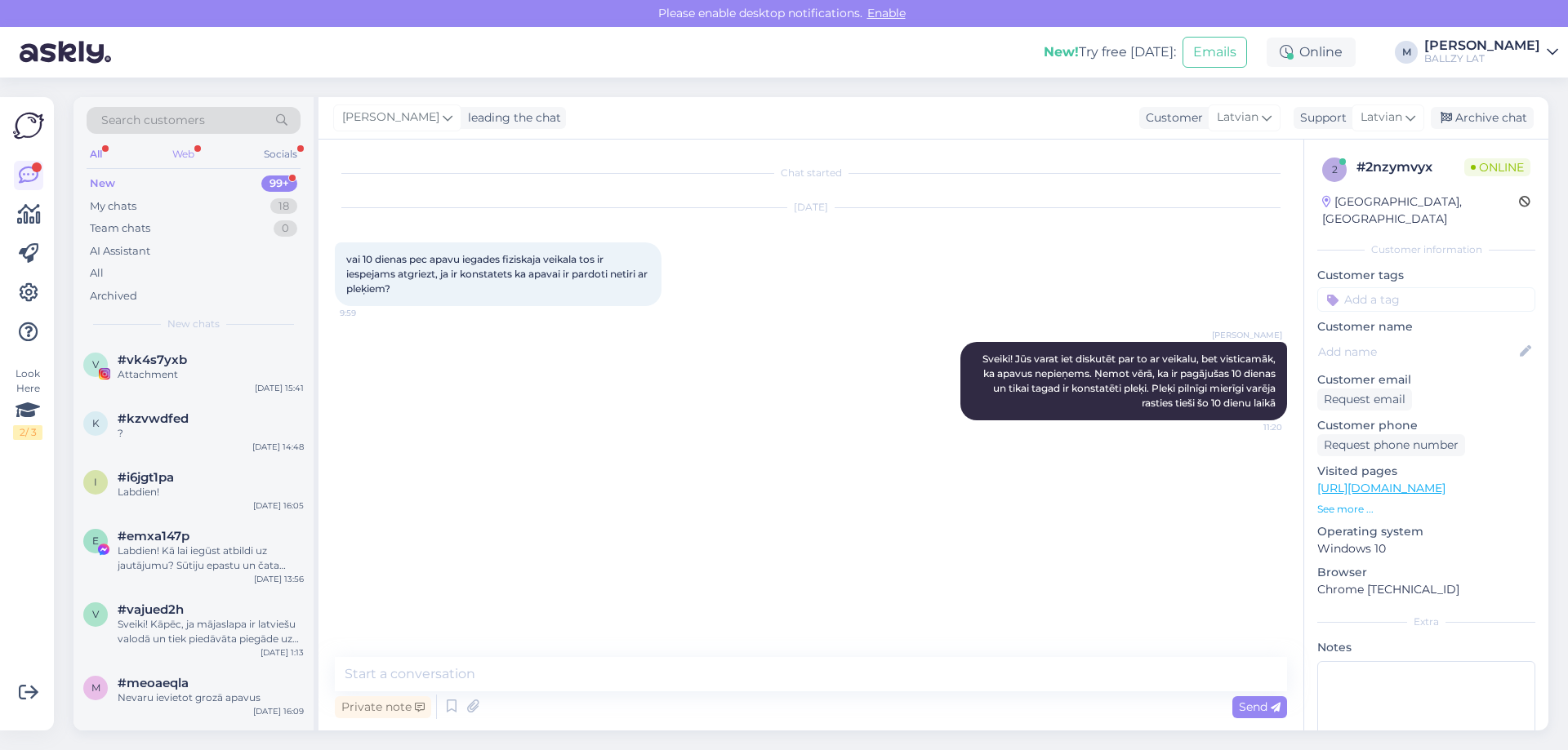
click at [169, 152] on div "Web" at bounding box center [183, 154] width 28 height 21
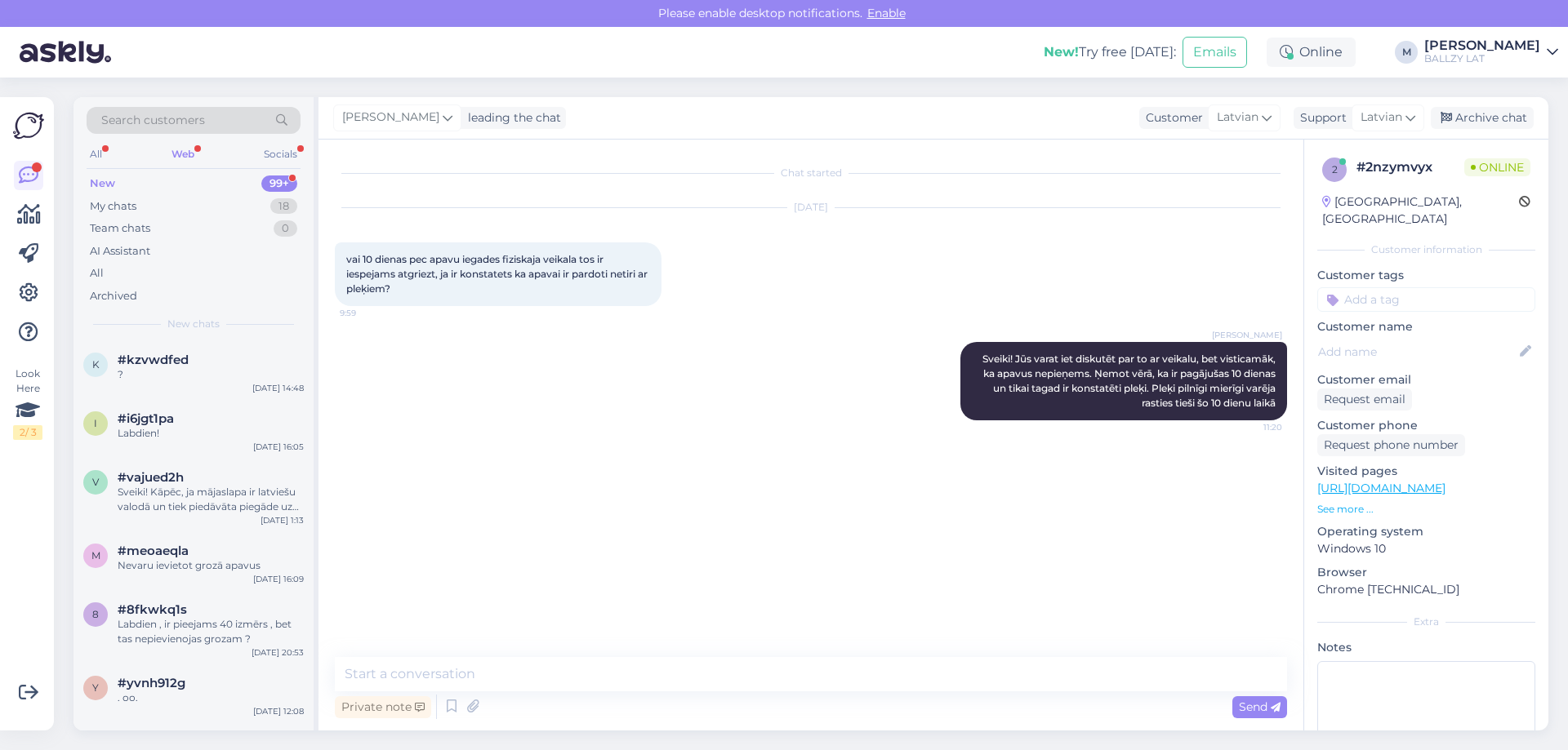
click at [85, 154] on div "Search customers All Web Socials New 99+ My chats 18 Team chats 0 AI Assistant …" at bounding box center [193, 219] width 240 height 244
click at [79, 149] on div "Search customers All Web Socials New 99+ My chats 18 Team chats 0 AI Assistant …" at bounding box center [193, 219] width 240 height 244
click at [104, 153] on div "All" at bounding box center [96, 154] width 19 height 21
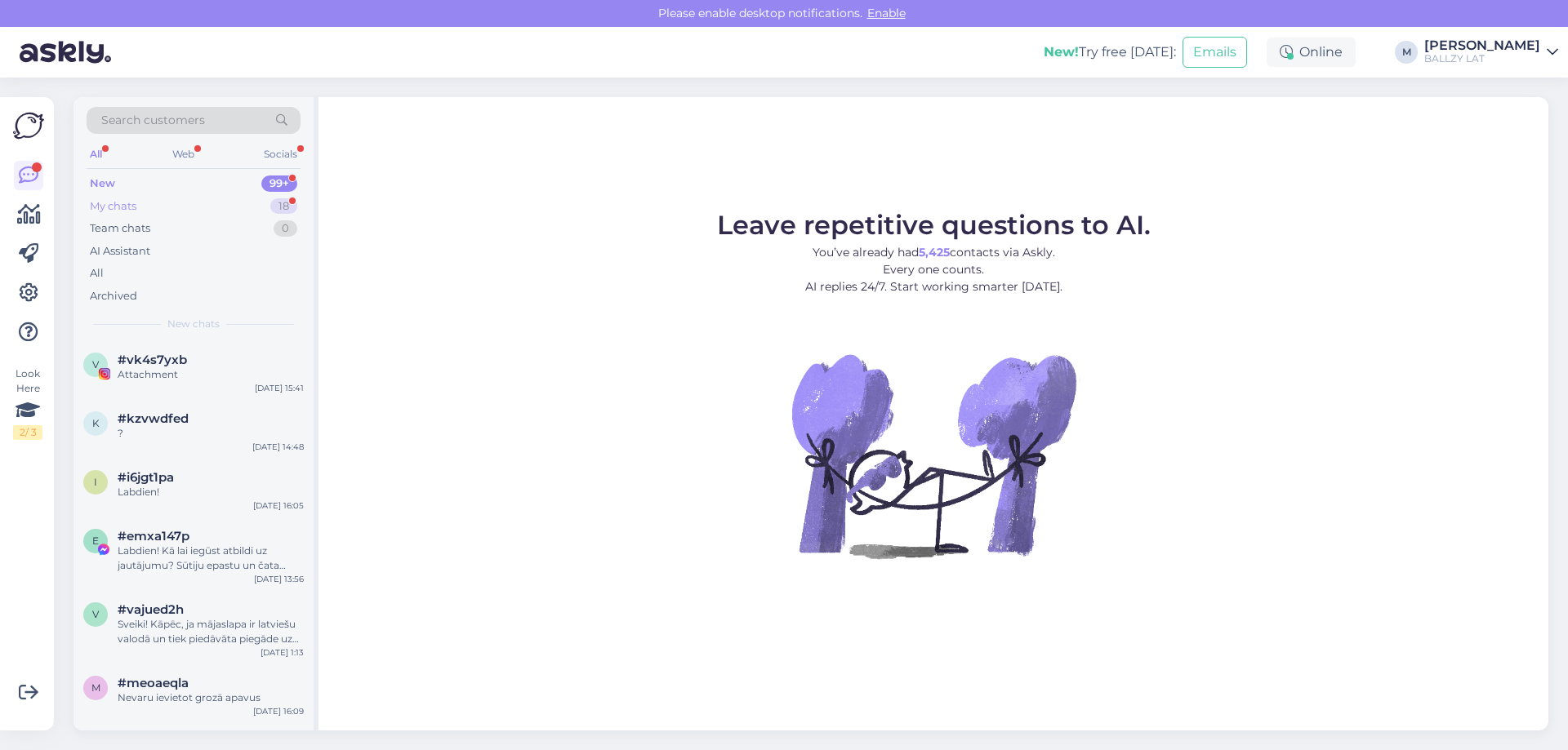
click at [156, 204] on div "My chats 18" at bounding box center [193, 206] width 214 height 23
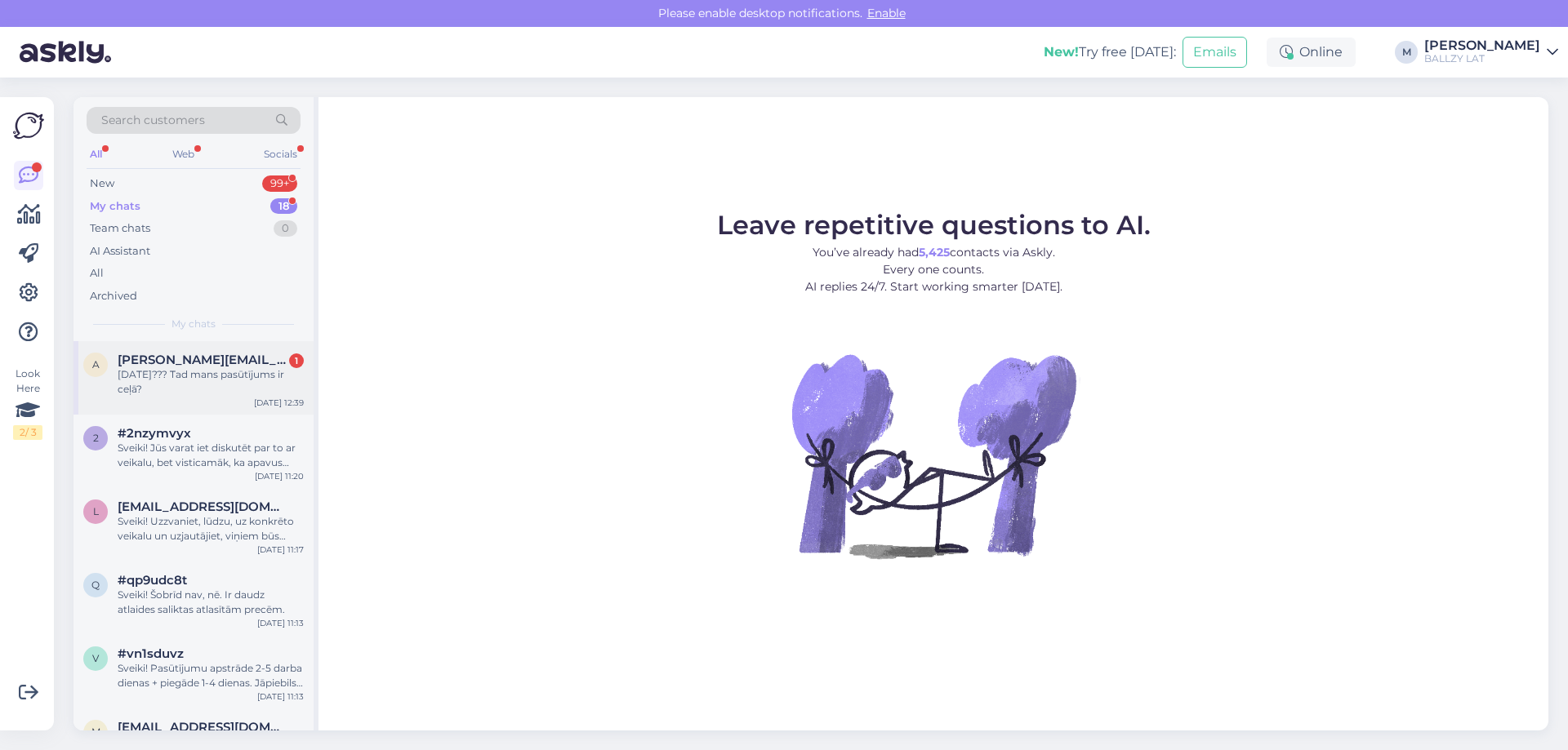
click at [203, 376] on div "13.septembrī??? Tad mans pasūtījums ir ceļā?" at bounding box center [211, 382] width 187 height 29
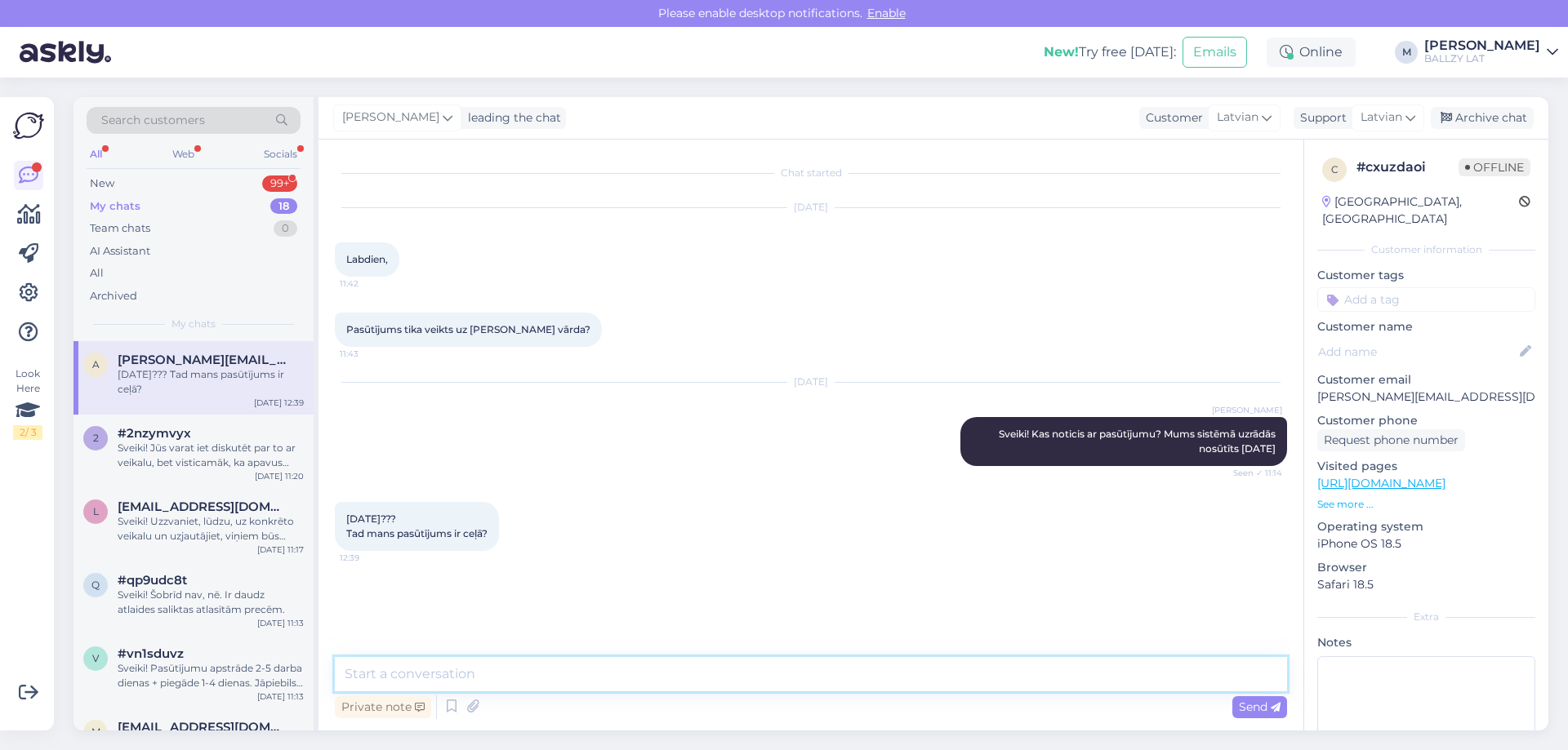
click at [525, 673] on textarea at bounding box center [812, 674] width 952 height 34
drag, startPoint x: 1467, startPoint y: 376, endPoint x: 1319, endPoint y: 382, distance: 148.1
click at [1319, 388] on p "[PERSON_NAME][EMAIL_ADDRESS][DOMAIN_NAME]" at bounding box center [1427, 397] width 218 height 17
copy p "[PERSON_NAME][EMAIL_ADDRESS][DOMAIN_NAME]"
click at [648, 706] on div "Private note Send" at bounding box center [812, 707] width 952 height 31
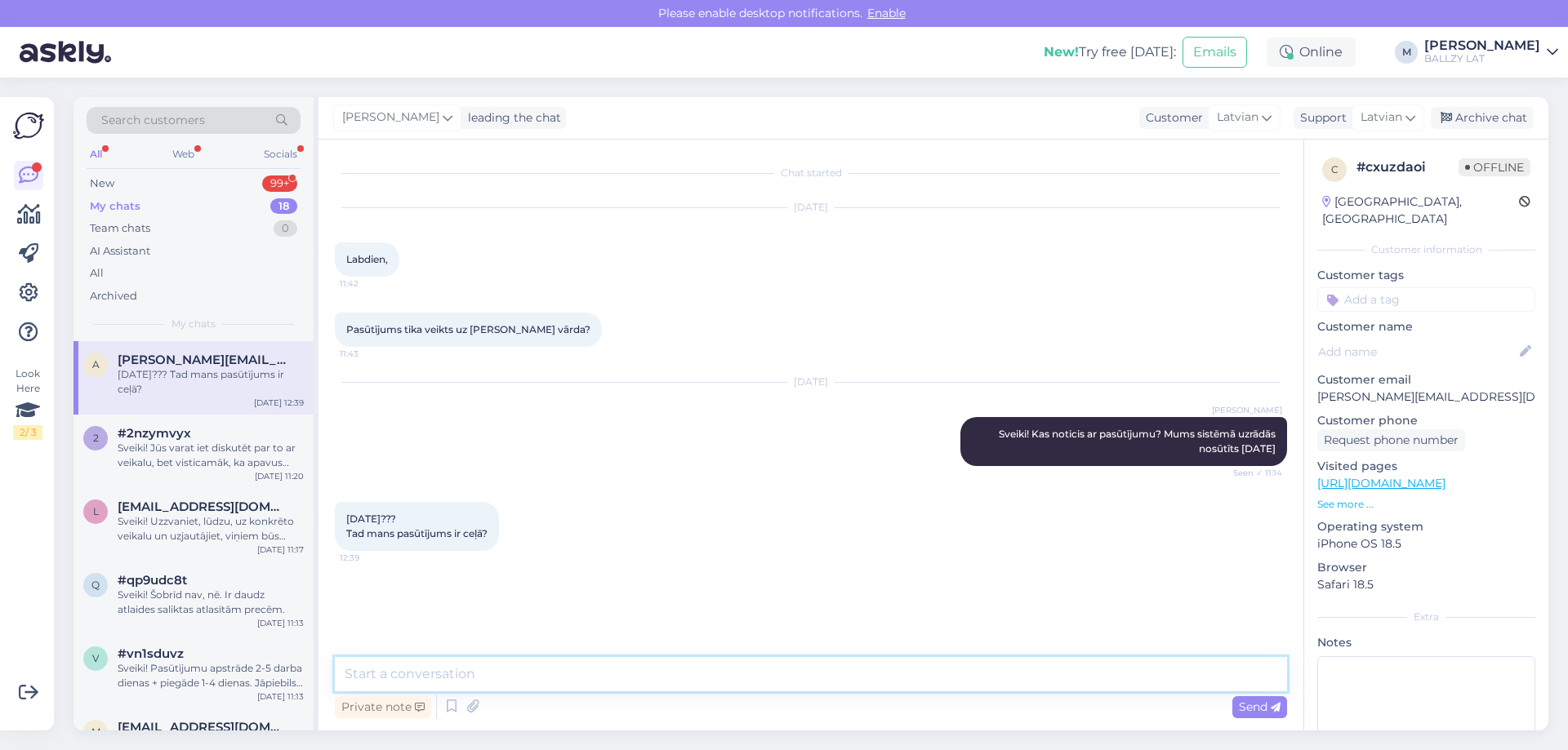
click at [534, 683] on textarea at bounding box center [812, 674] width 952 height 34
type textarea "Atsūtiet lūdzu savu telefona numuru, paskatīsimies vai pareizi ievadīts"
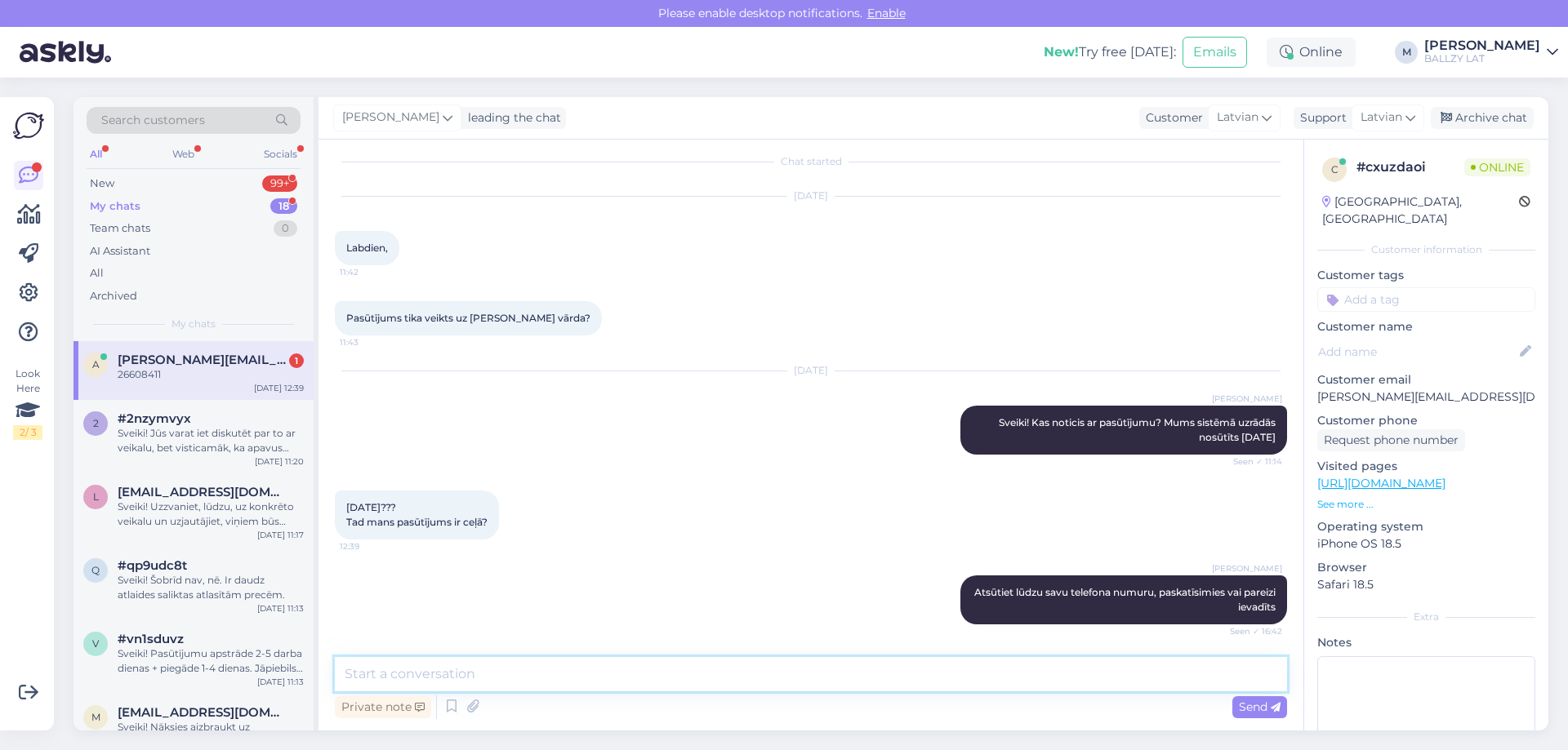
scroll to position [82, 0]
